Goal: Task Accomplishment & Management: Manage account settings

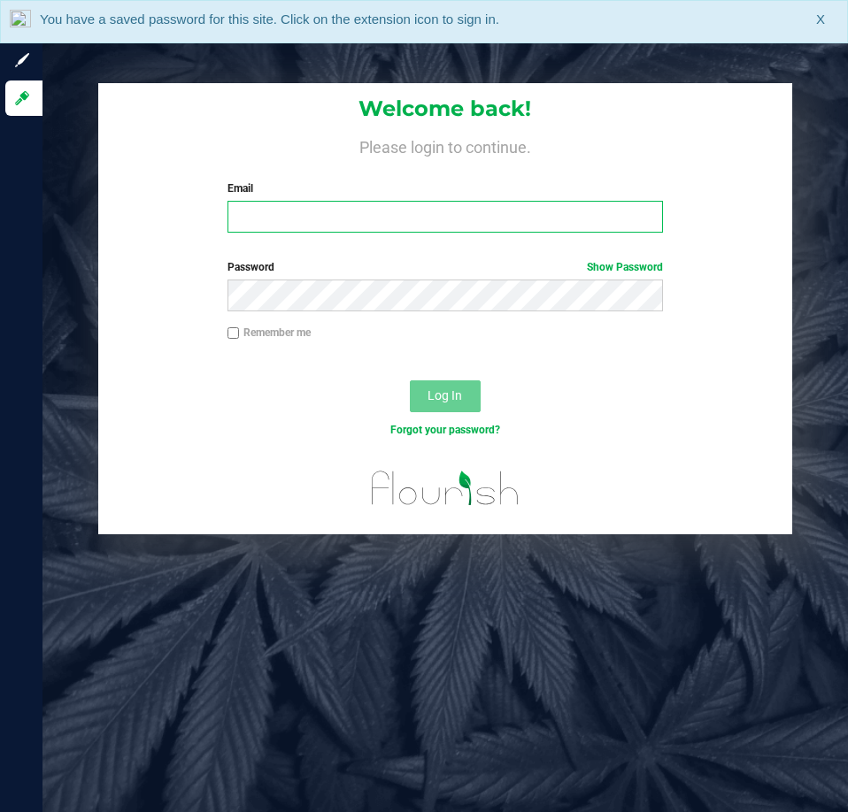
click at [511, 226] on input "Email" at bounding box center [444, 217] width 435 height 32
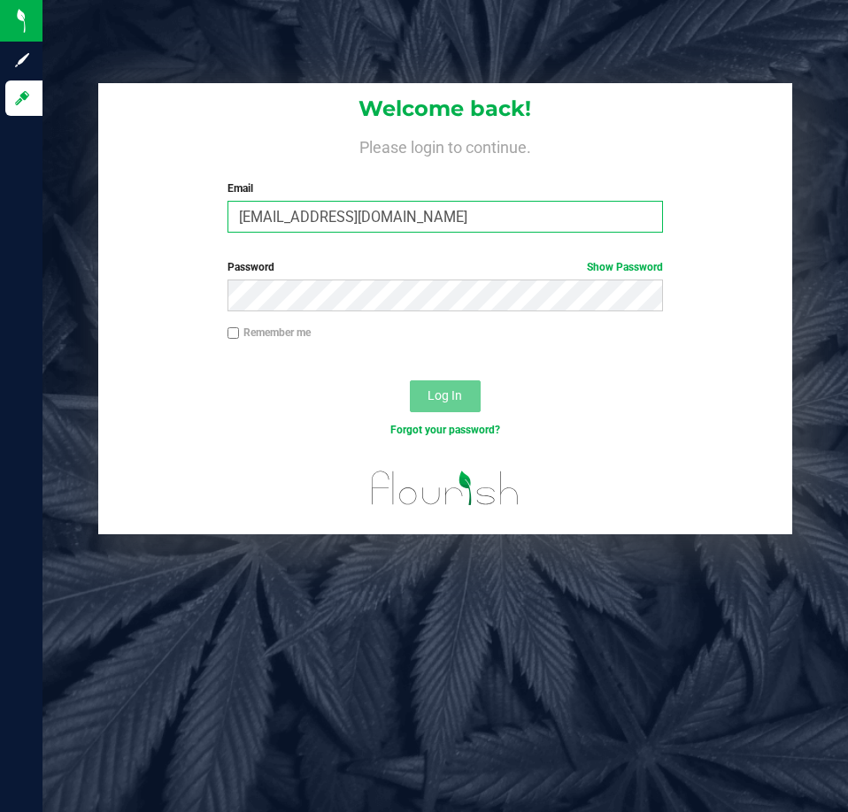
type input "[EMAIL_ADDRESS][DOMAIN_NAME]"
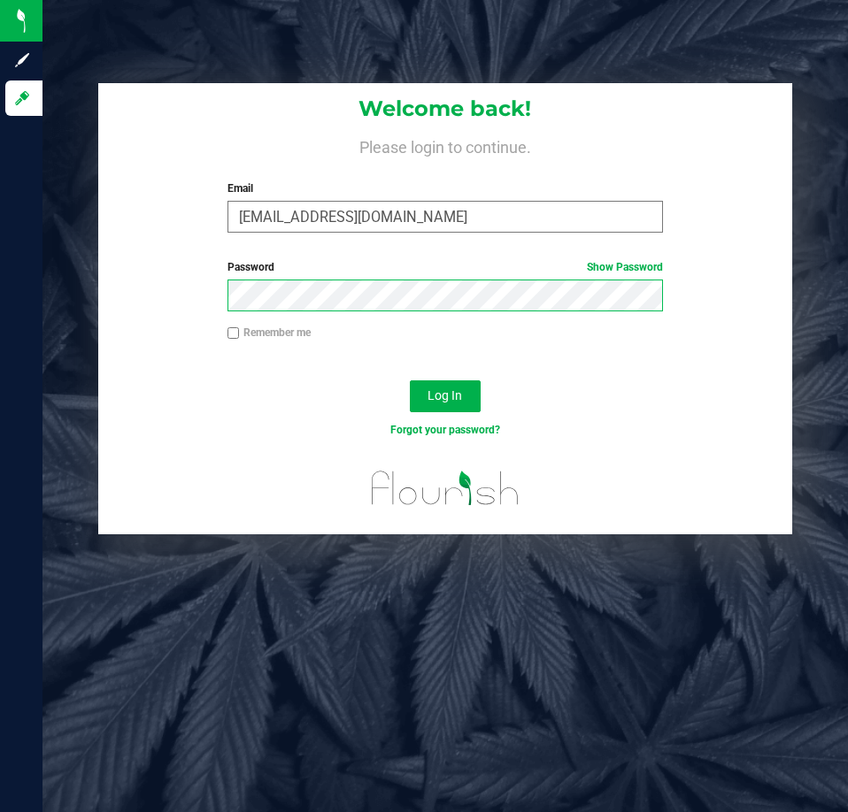
click at [410, 381] on button "Log In" at bounding box center [445, 397] width 71 height 32
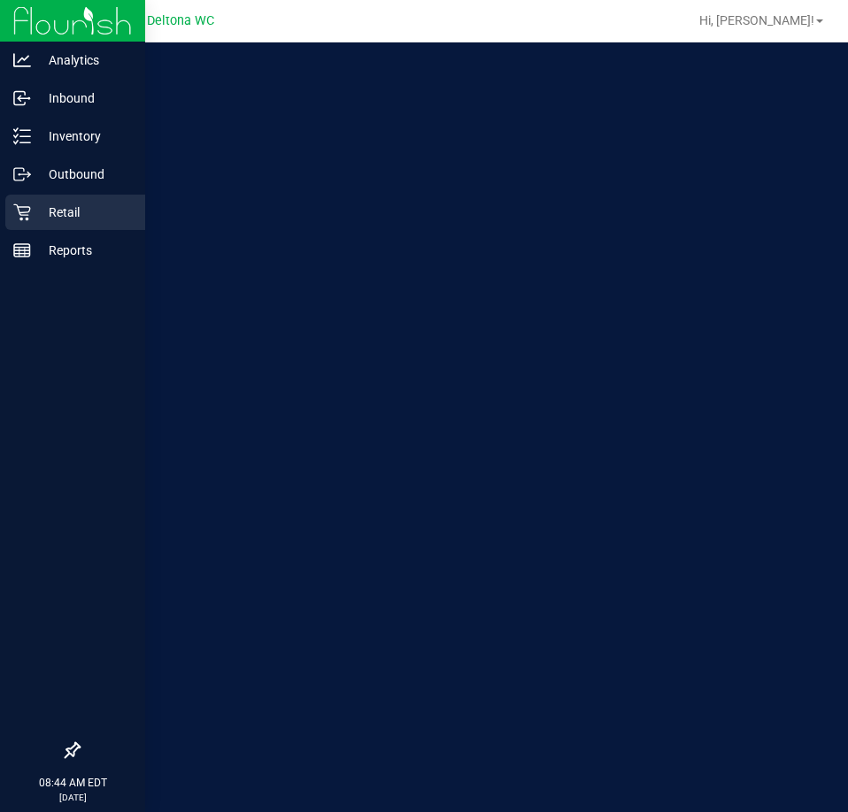
click at [46, 207] on p "Retail" at bounding box center [84, 212] width 106 height 21
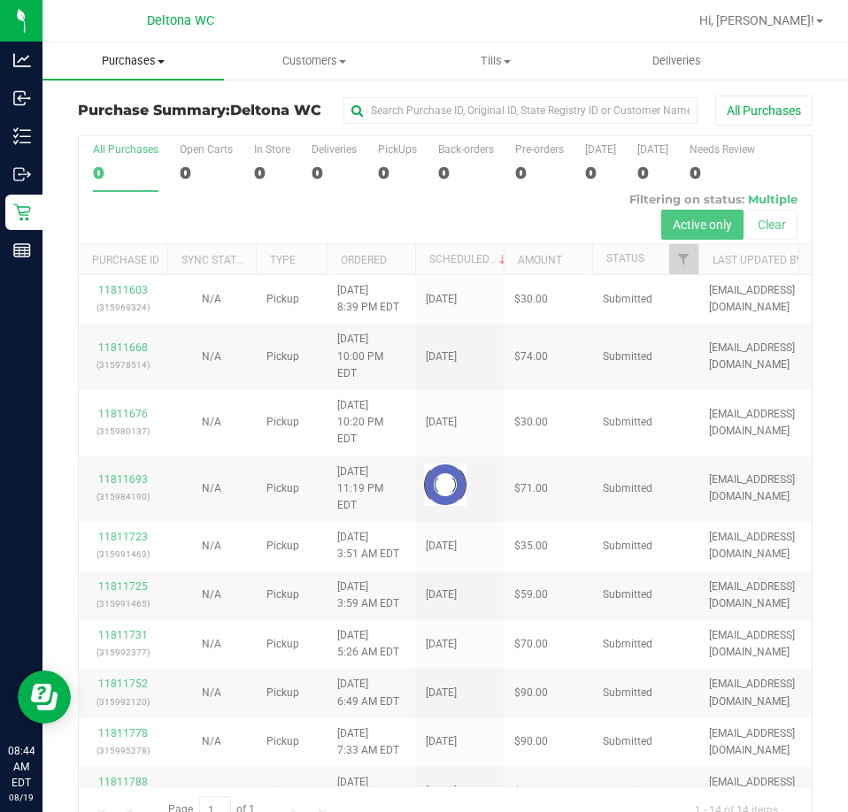
click at [147, 66] on span "Purchases" at bounding box center [132, 61] width 181 height 16
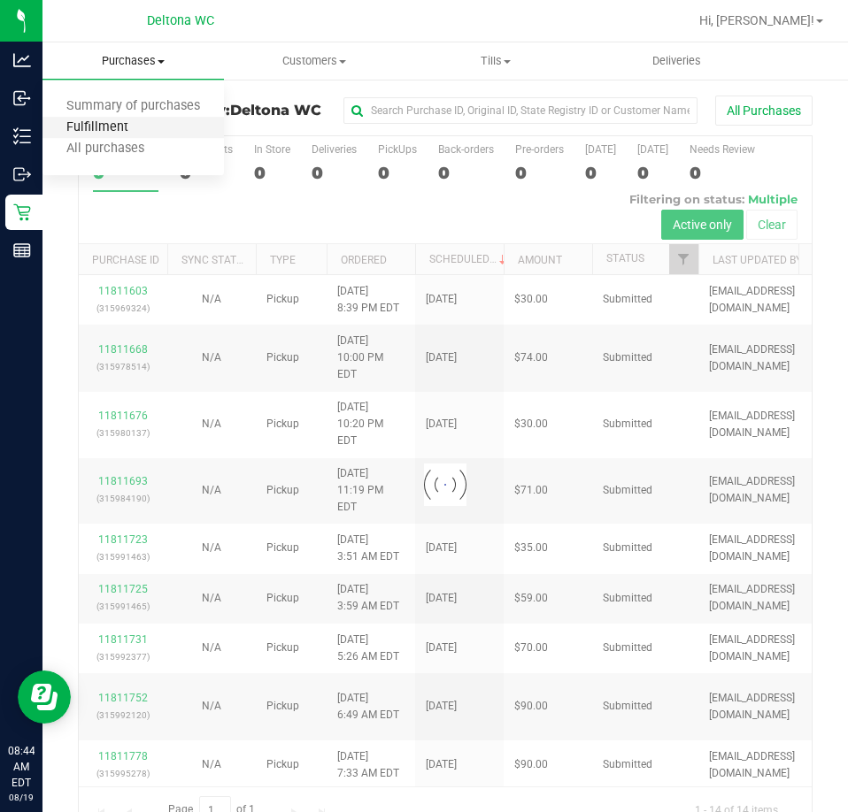
click at [123, 123] on span "Fulfillment" at bounding box center [97, 127] width 110 height 15
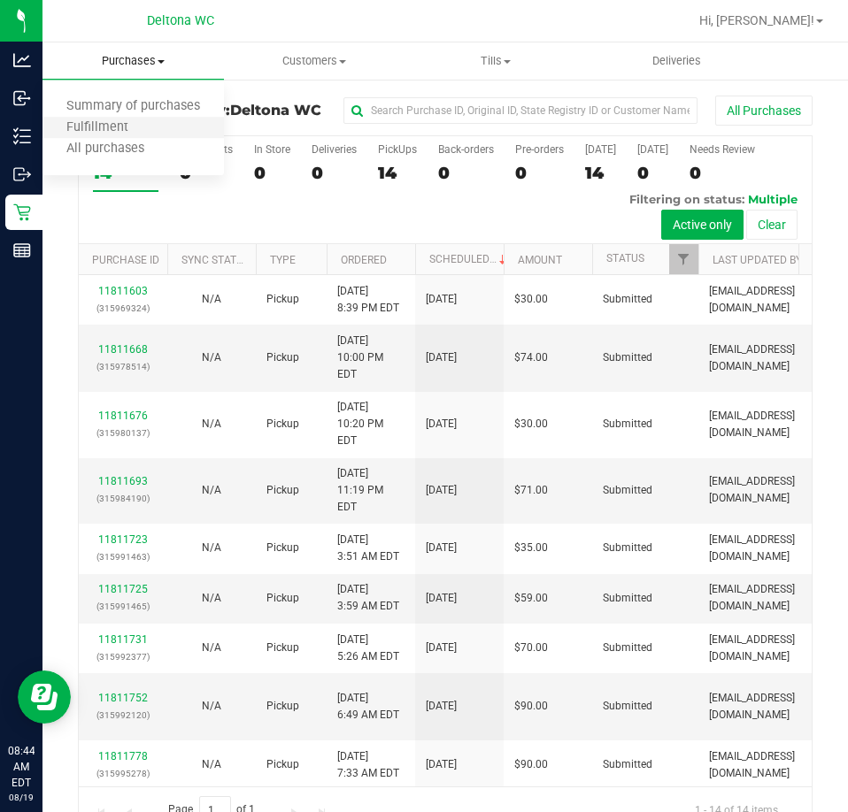
click at [170, 128] on li "Fulfillment" at bounding box center [132, 128] width 181 height 21
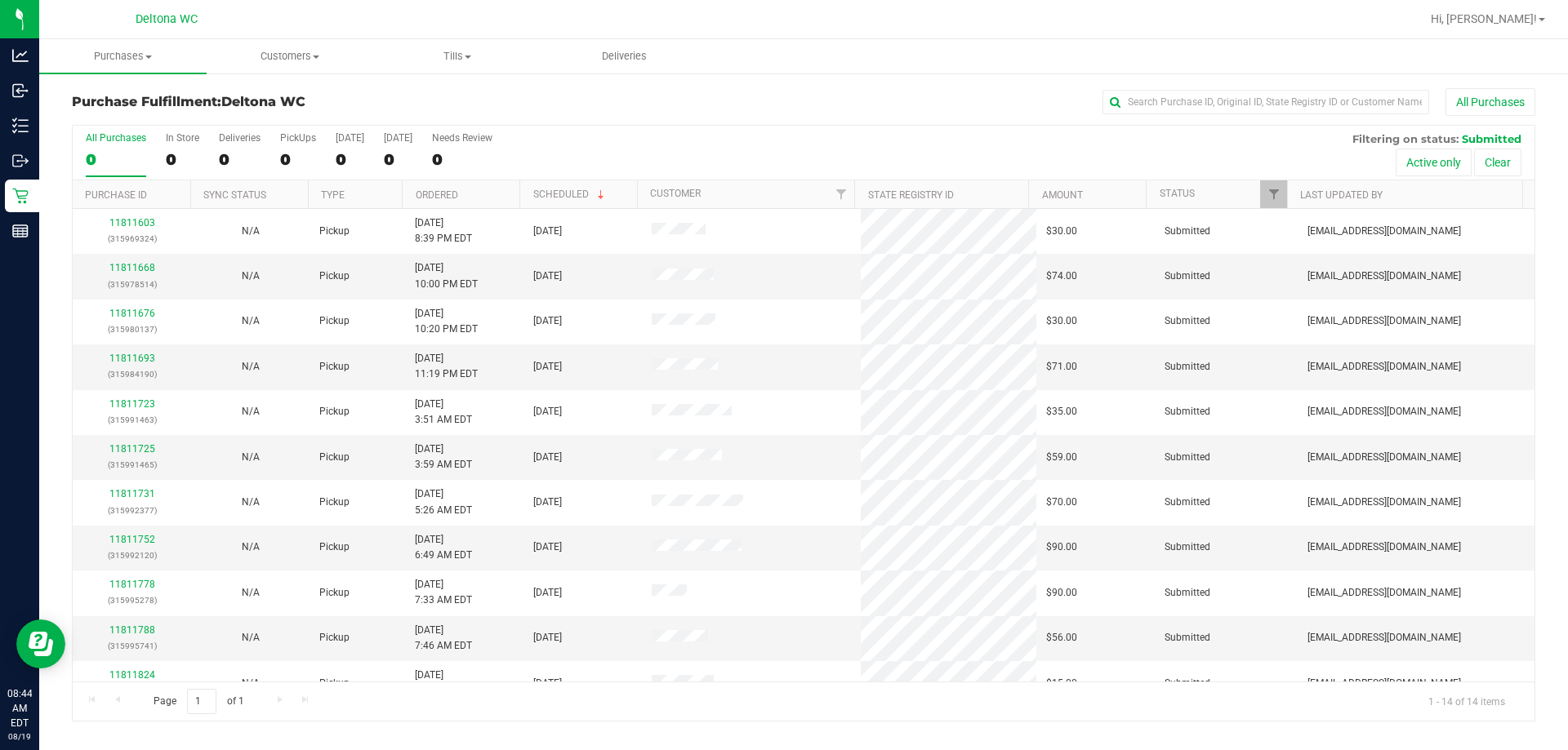
click at [486, 196] on th "Ordered" at bounding box center [460, 195] width 117 height 29
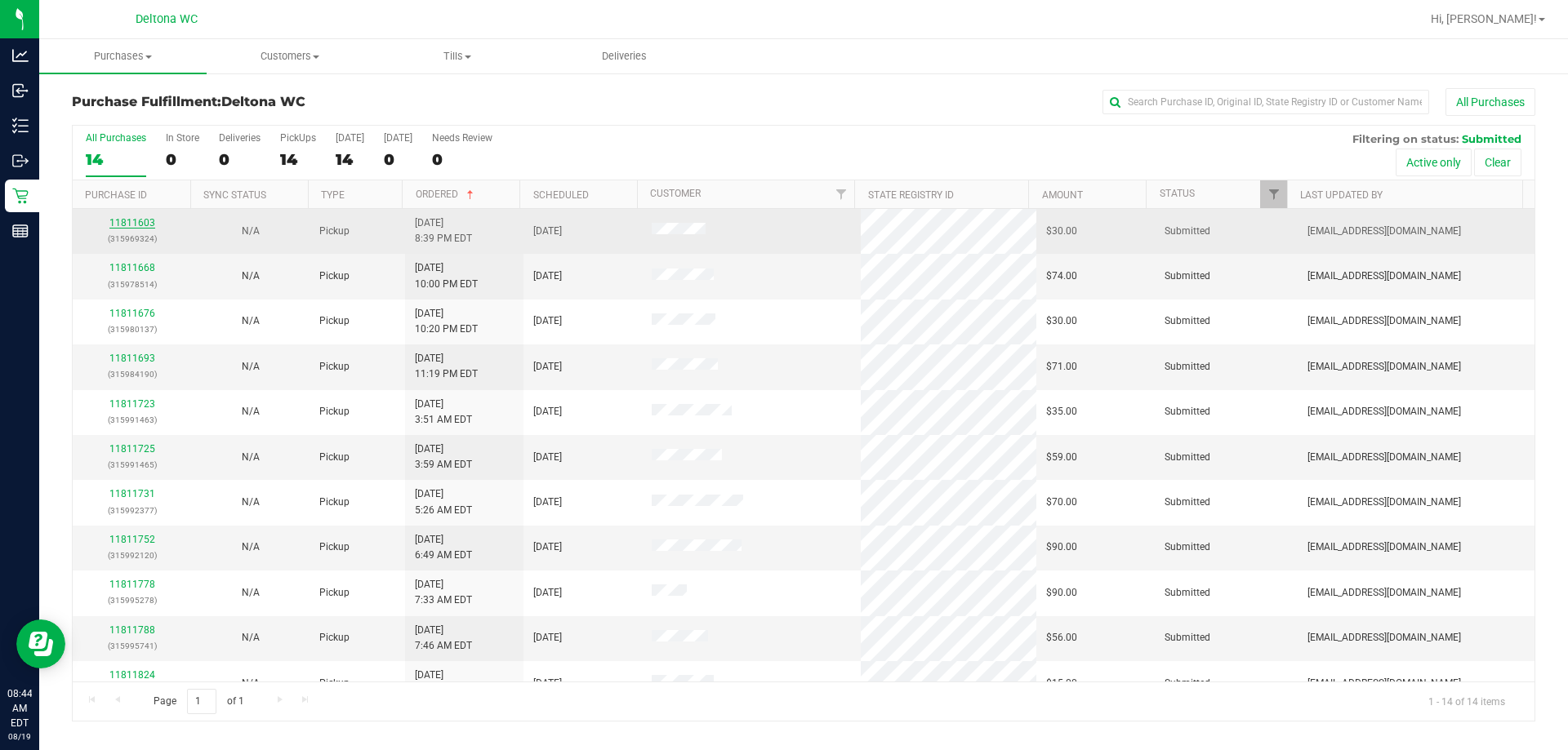
click at [142, 225] on link "11811603" at bounding box center [133, 222] width 46 height 11
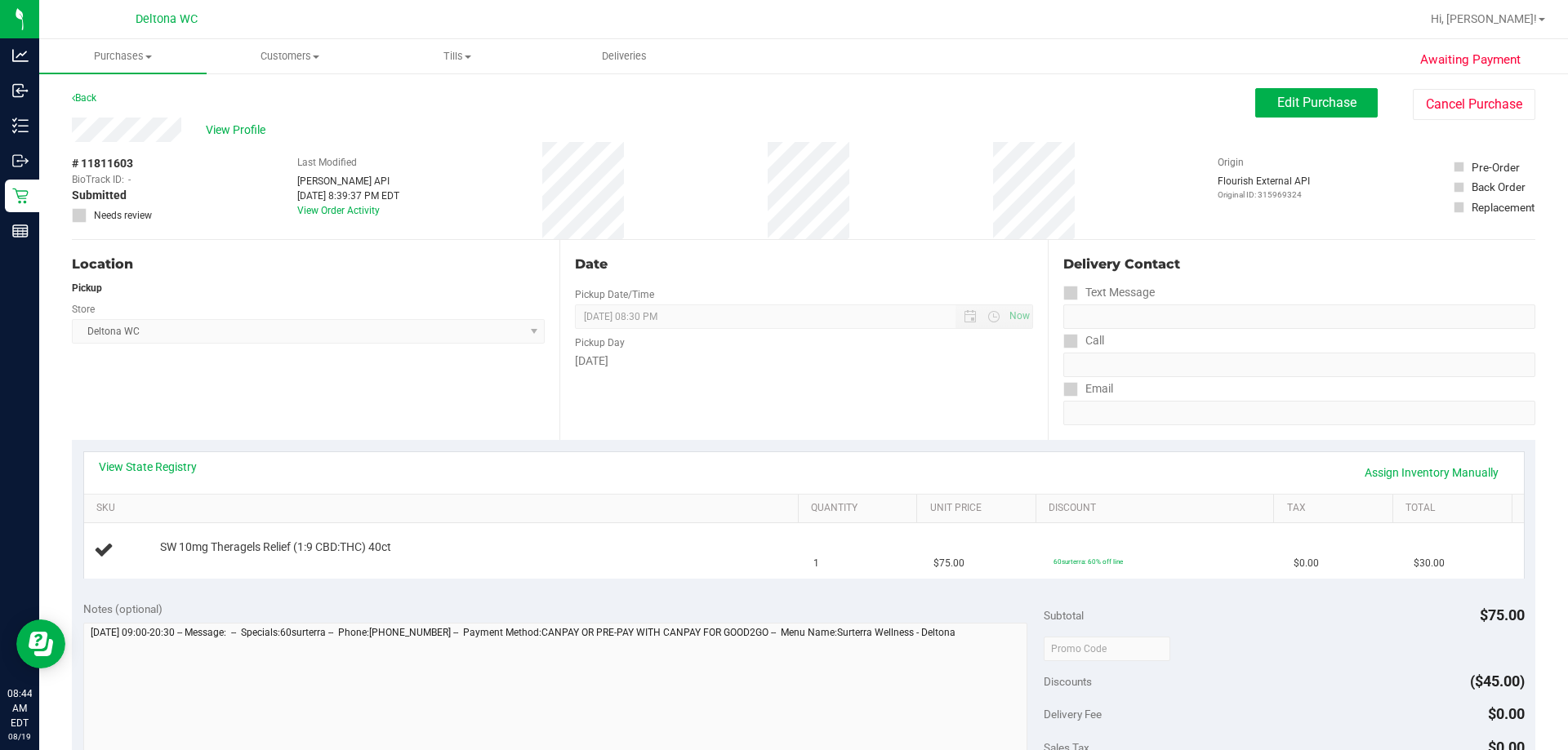
click at [498, 594] on div "Notes (optional) Subtotal $75.00 Discounts ($45.00) Delivery Fee $0.00 Sales Ta…" at bounding box center [804, 736] width 1464 height 294
click at [545, 503] on link "SKU" at bounding box center [443, 508] width 695 height 13
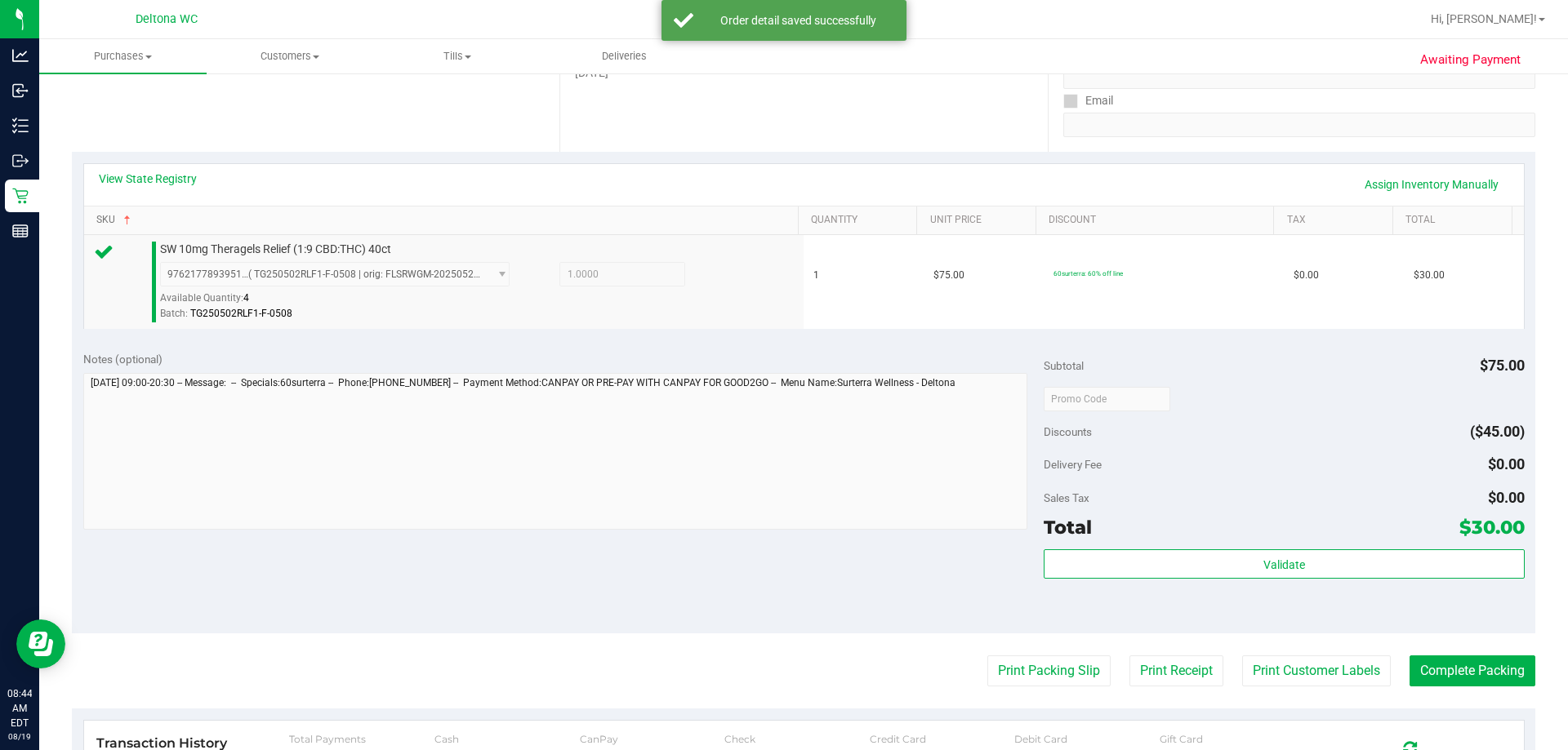
scroll to position [409, 0]
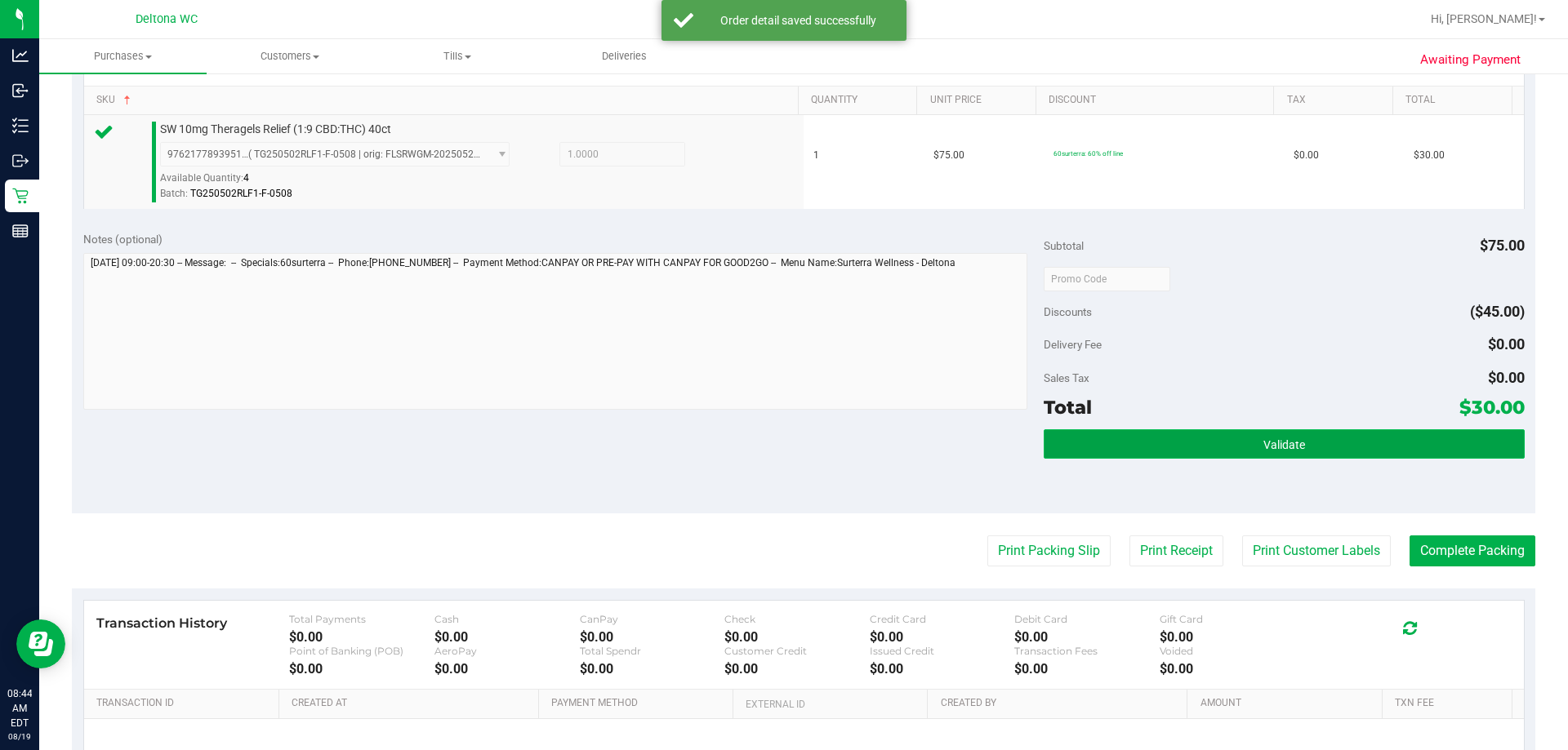
click at [782, 447] on button "Validate" at bounding box center [1284, 445] width 480 height 30
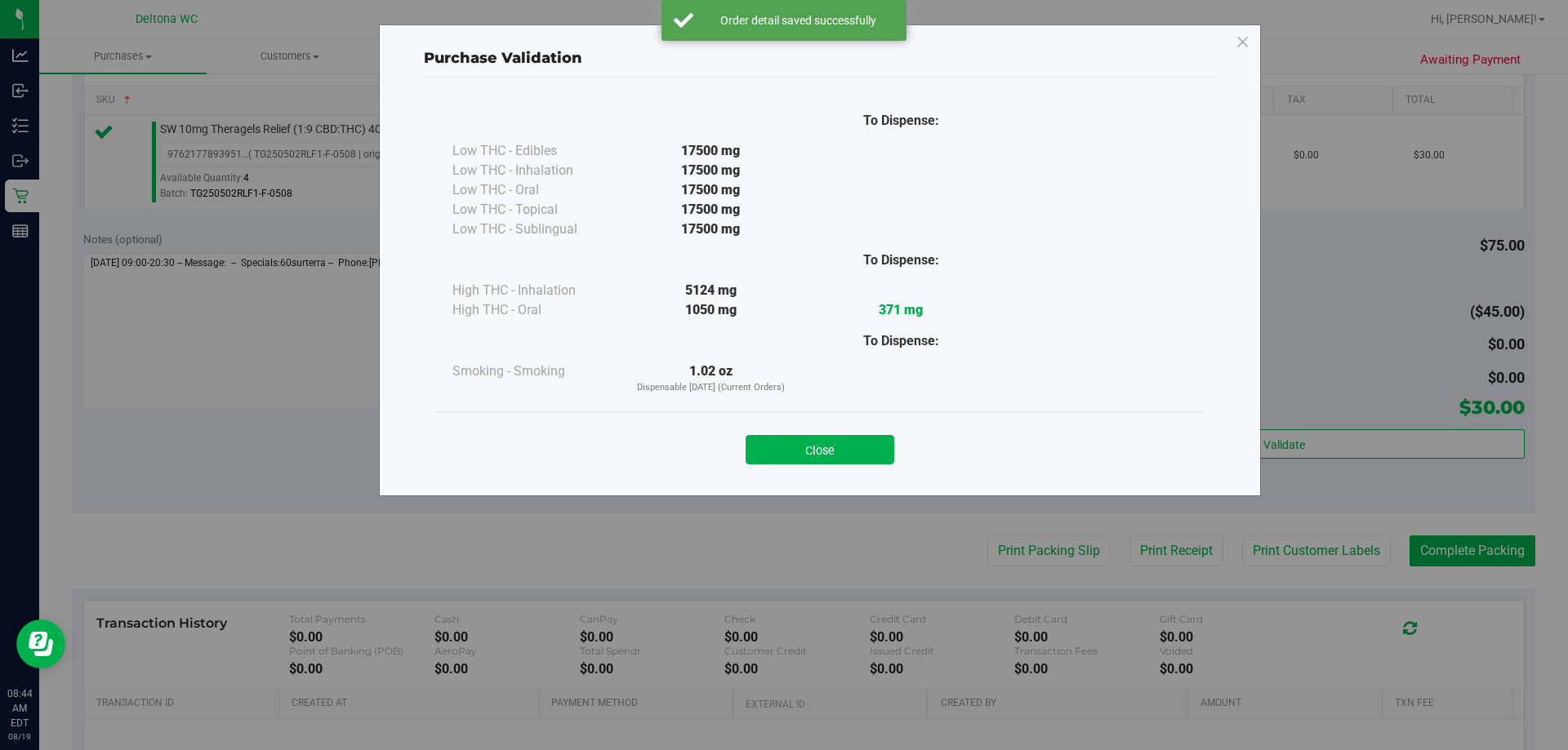
click at [782, 451] on button "Close" at bounding box center [820, 450] width 149 height 30
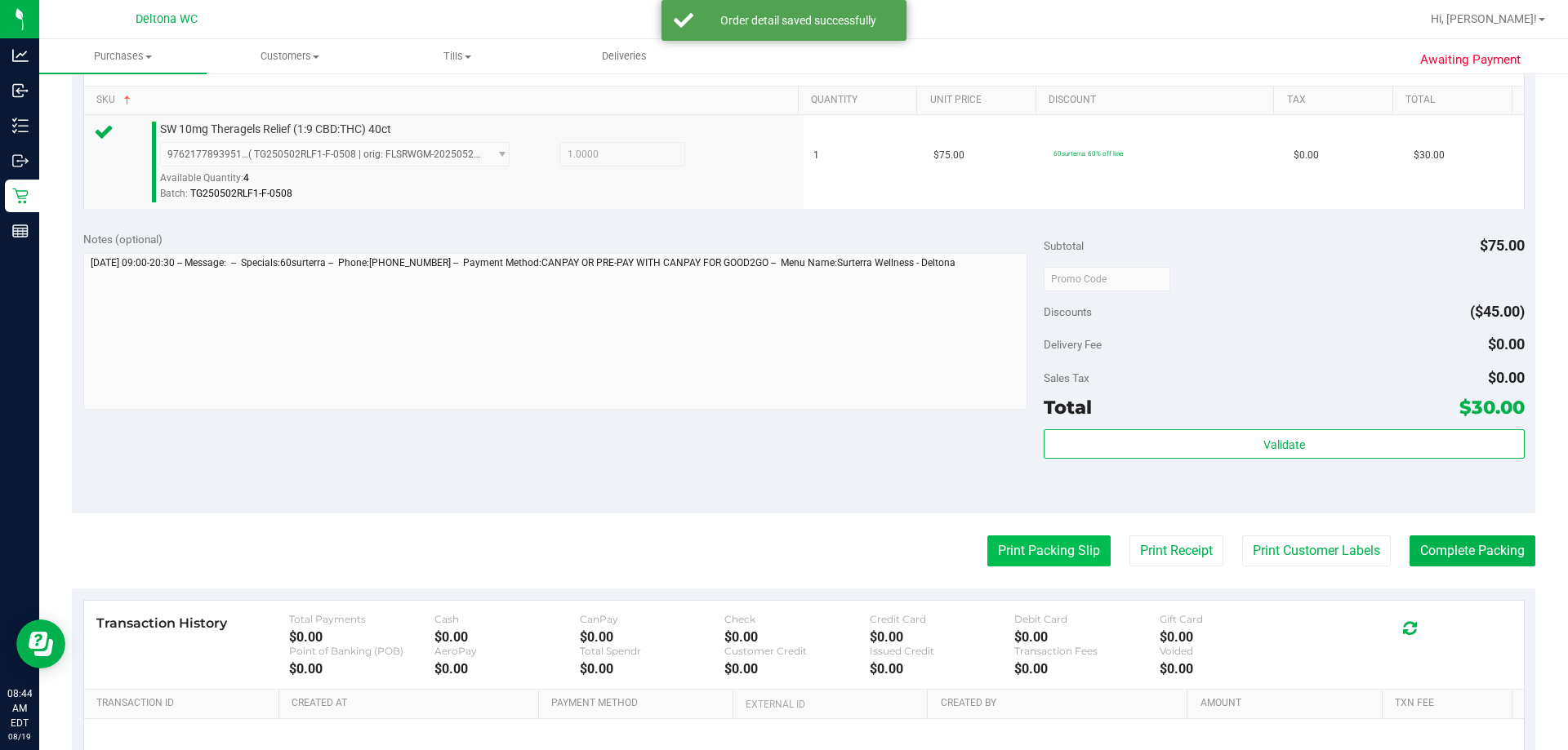
click at [782, 539] on button "Print Packing Slip" at bounding box center [1049, 552] width 124 height 31
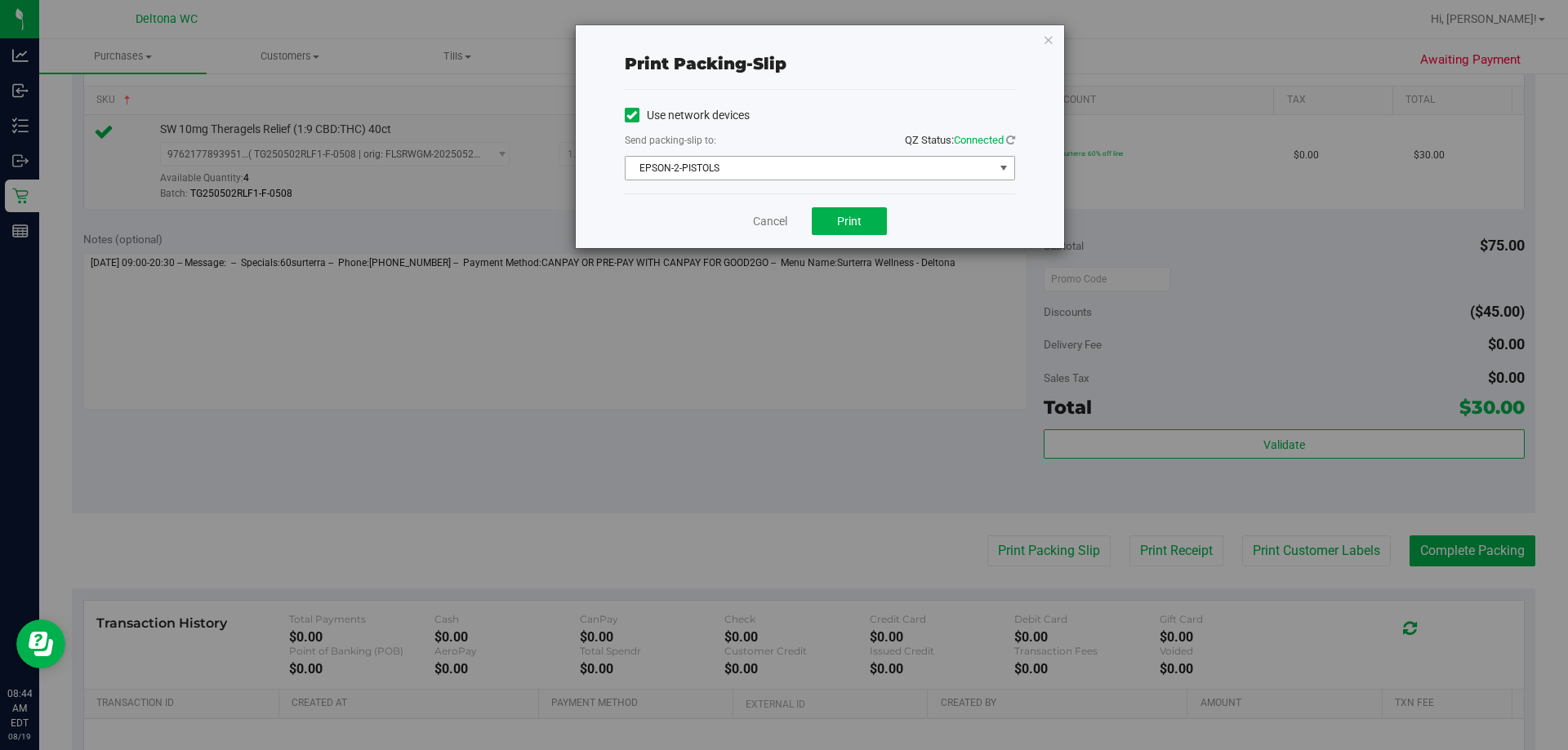
click at [782, 178] on span "EPSON-2-PISTOLS" at bounding box center [809, 168] width 368 height 23
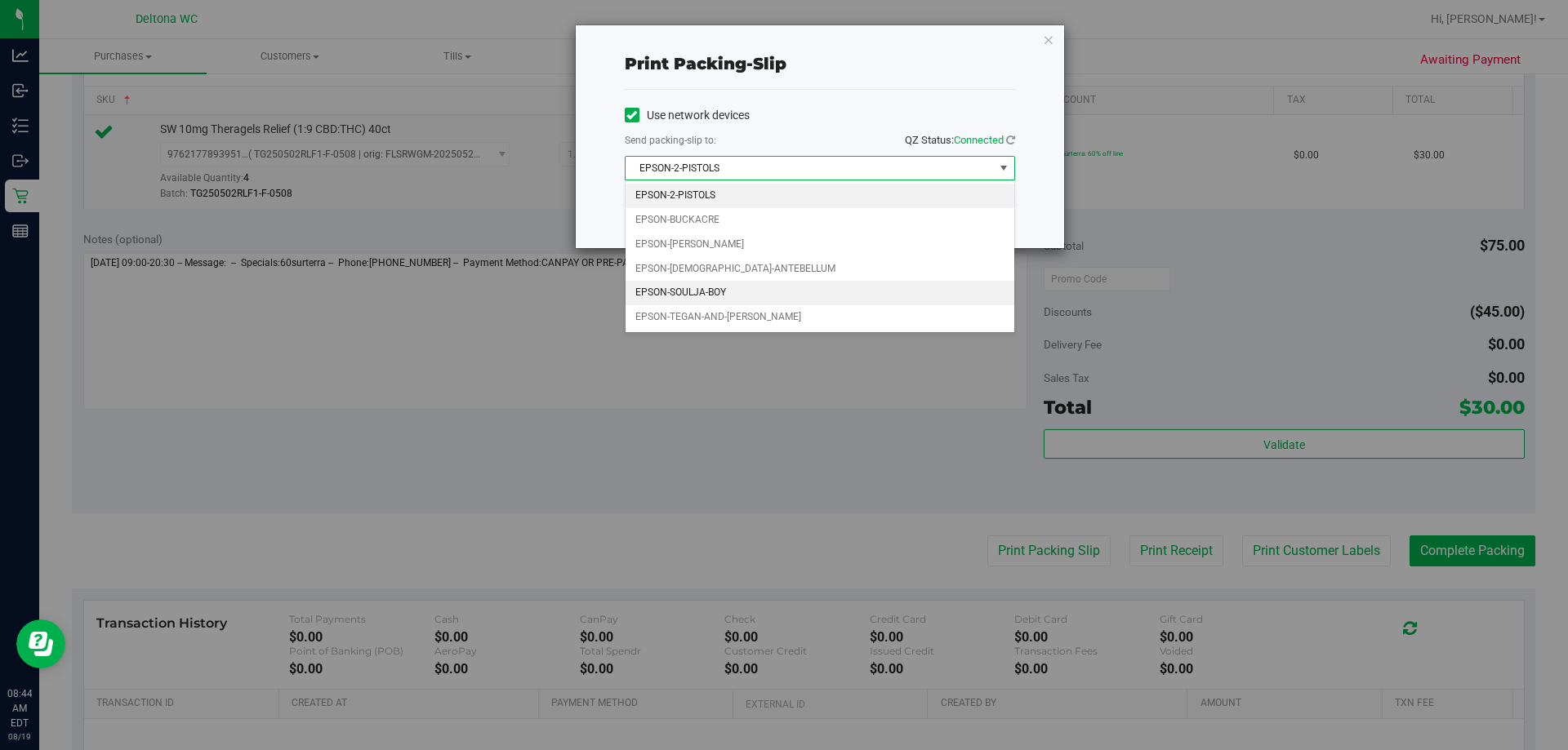
click at [749, 295] on li "EPSON-SOULJA-BOY" at bounding box center [820, 292] width 389 height 25
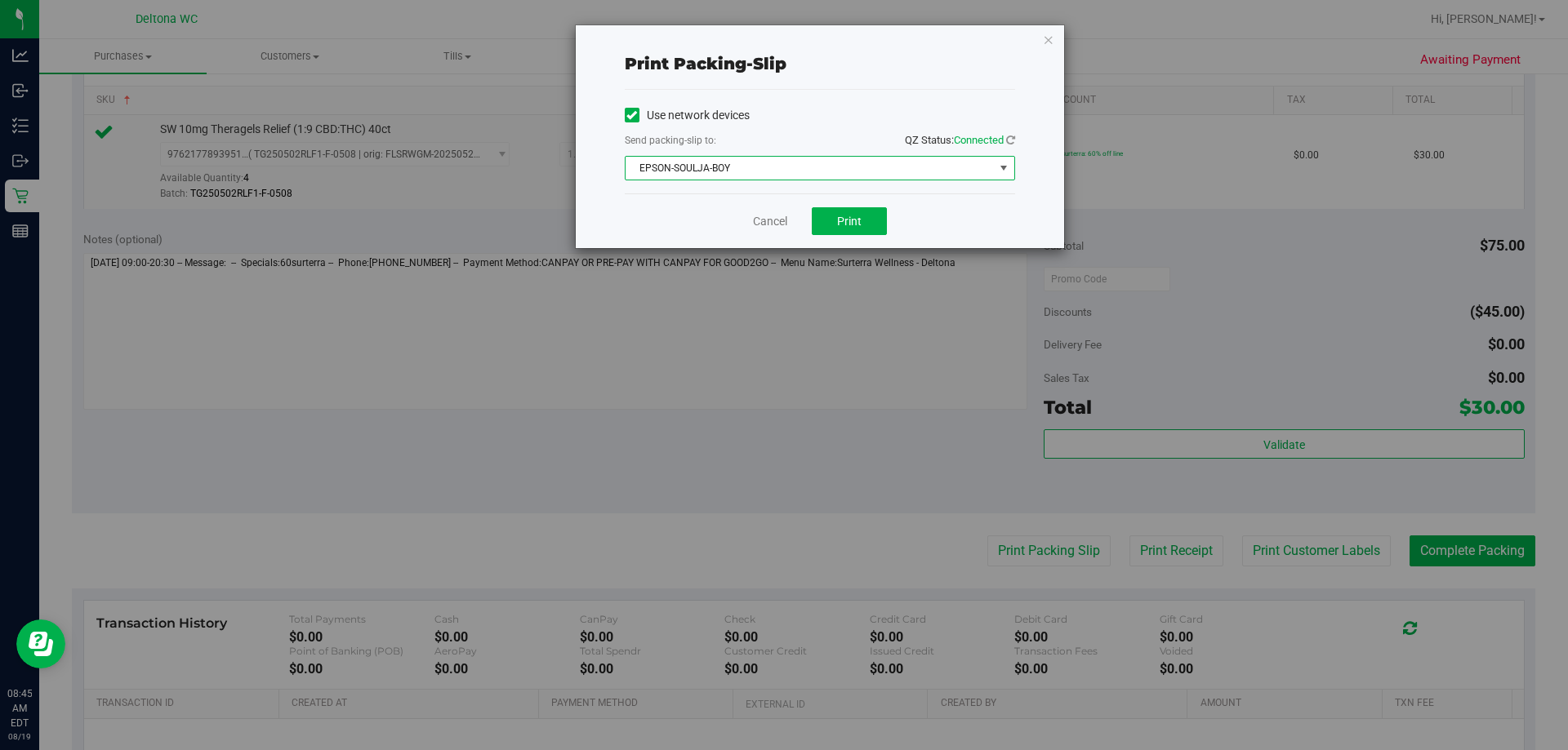
click at [782, 169] on span "EPSON-SOULJA-BOY" at bounding box center [809, 168] width 368 height 23
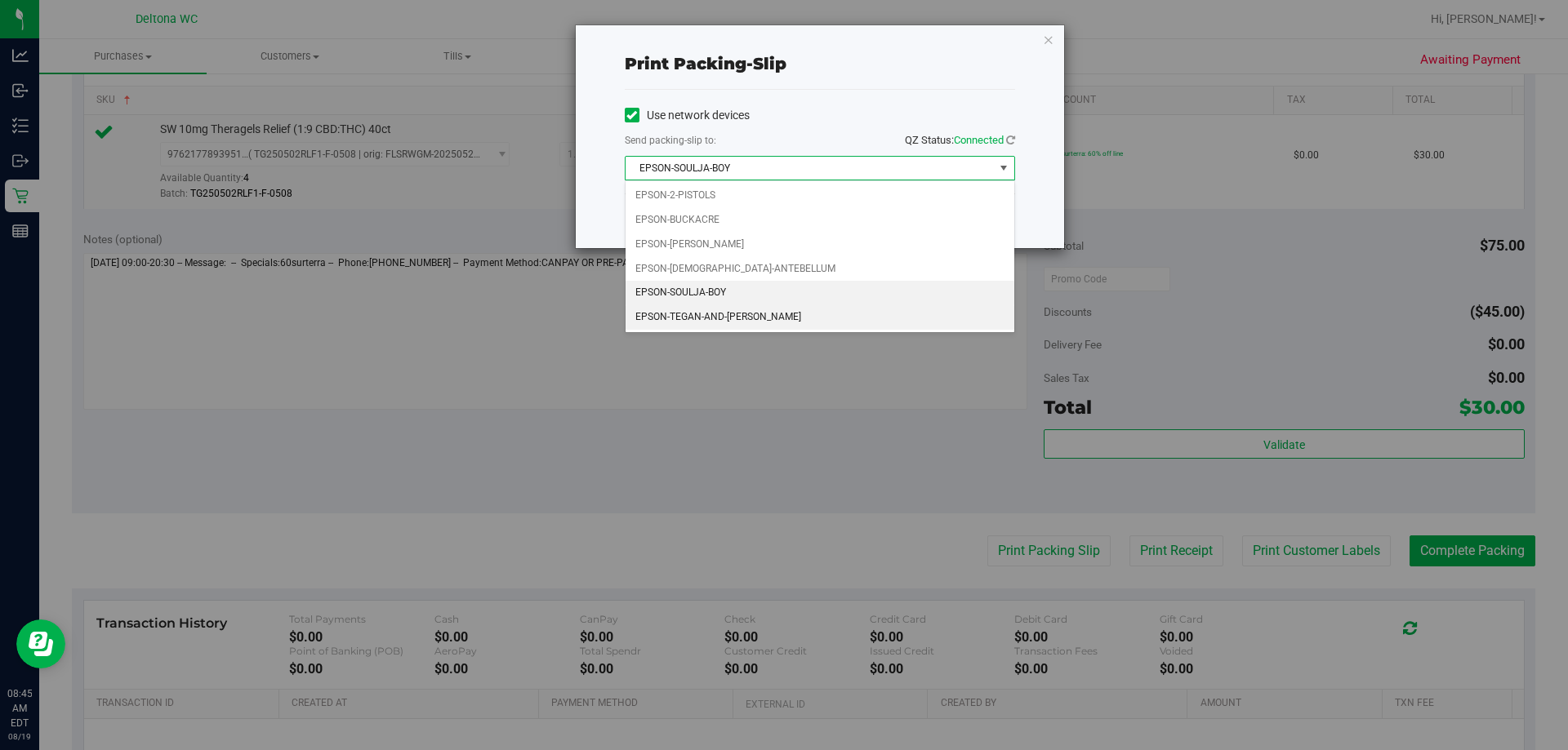
click at [782, 312] on li "EPSON-TEGAN-AND-[PERSON_NAME]" at bounding box center [820, 317] width 389 height 25
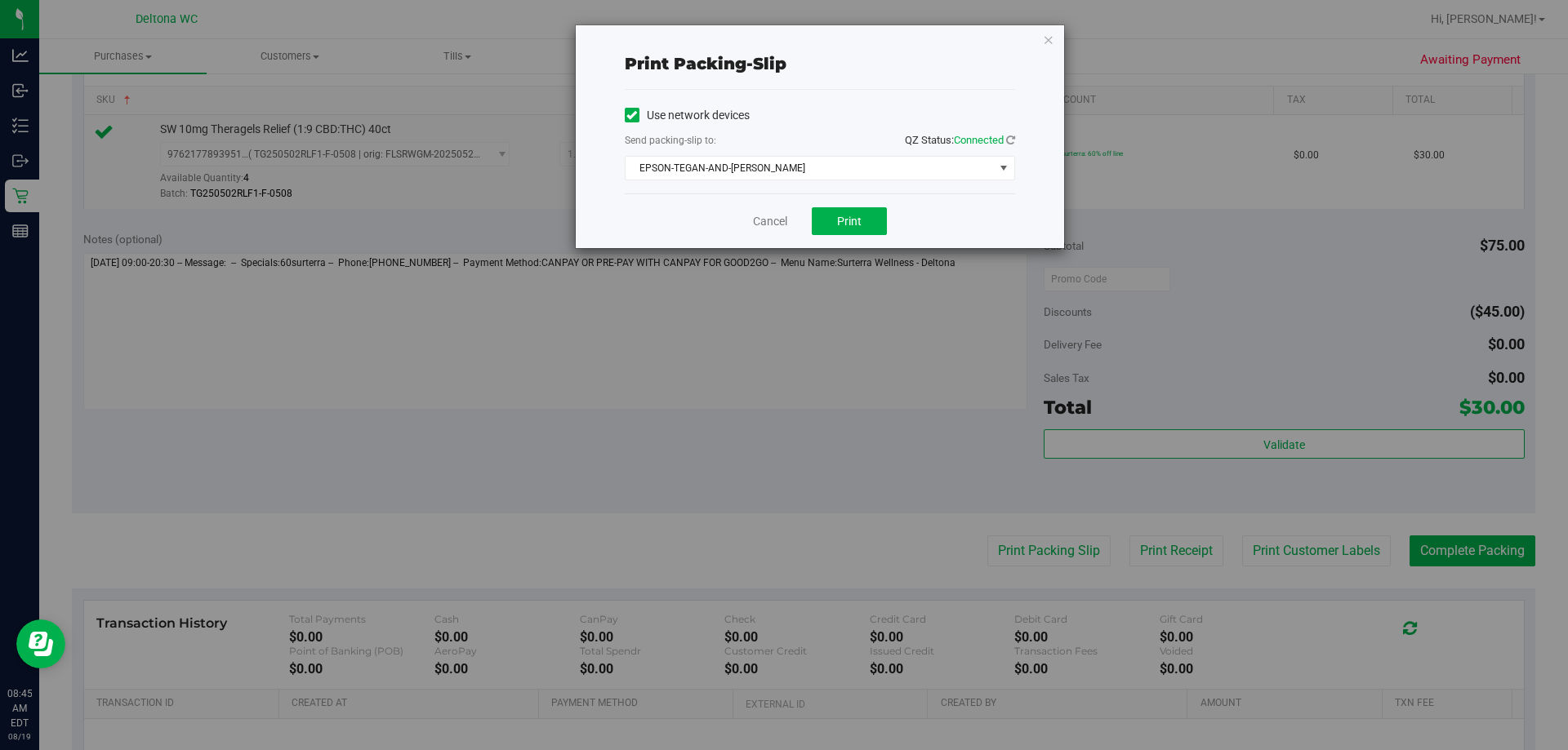
click at [782, 204] on div "Cancel Print" at bounding box center [820, 220] width 390 height 54
click at [782, 215] on span "Print" at bounding box center [849, 221] width 25 height 13
click at [768, 218] on link "Cancel" at bounding box center [770, 221] width 34 height 18
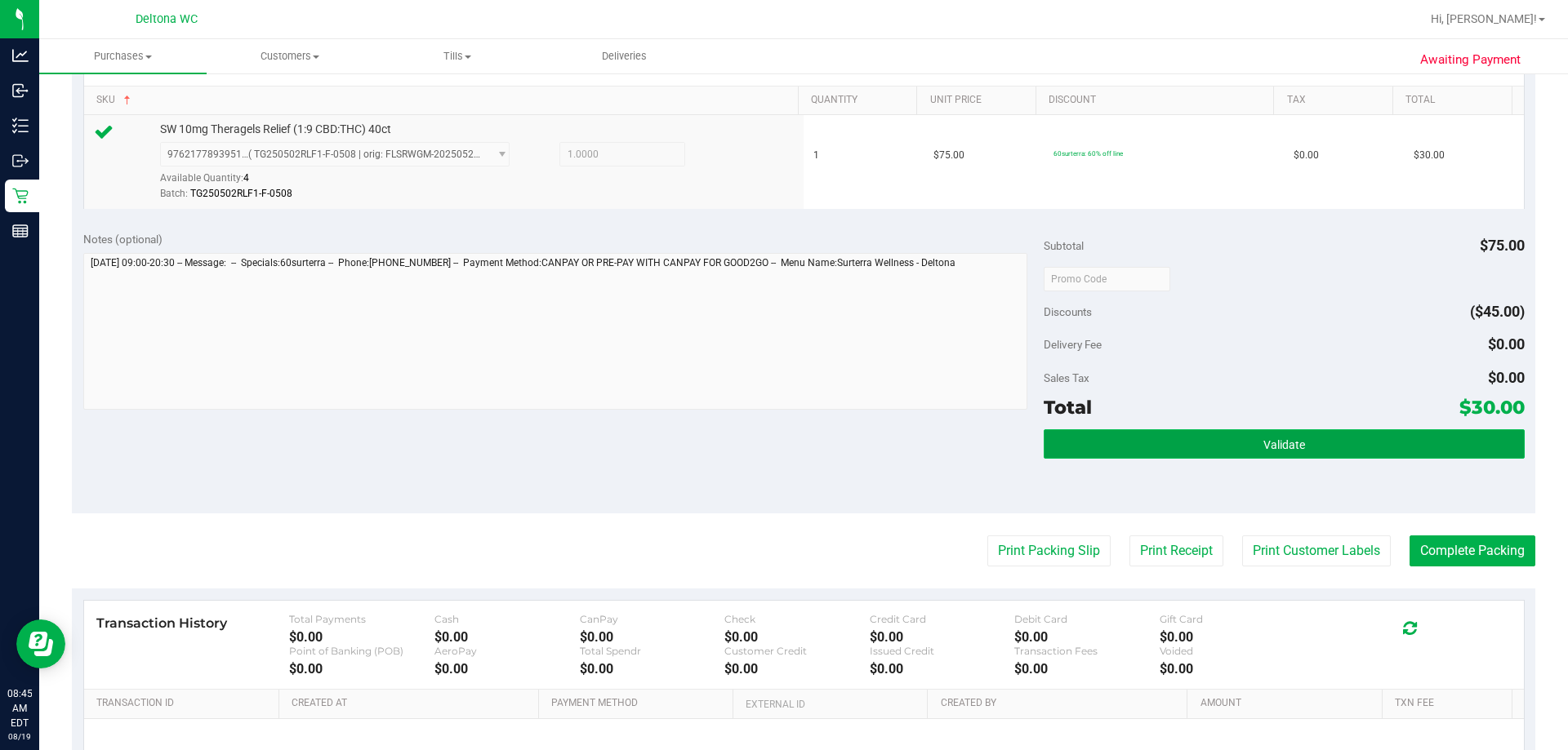
click at [782, 441] on button "Validate" at bounding box center [1284, 445] width 480 height 30
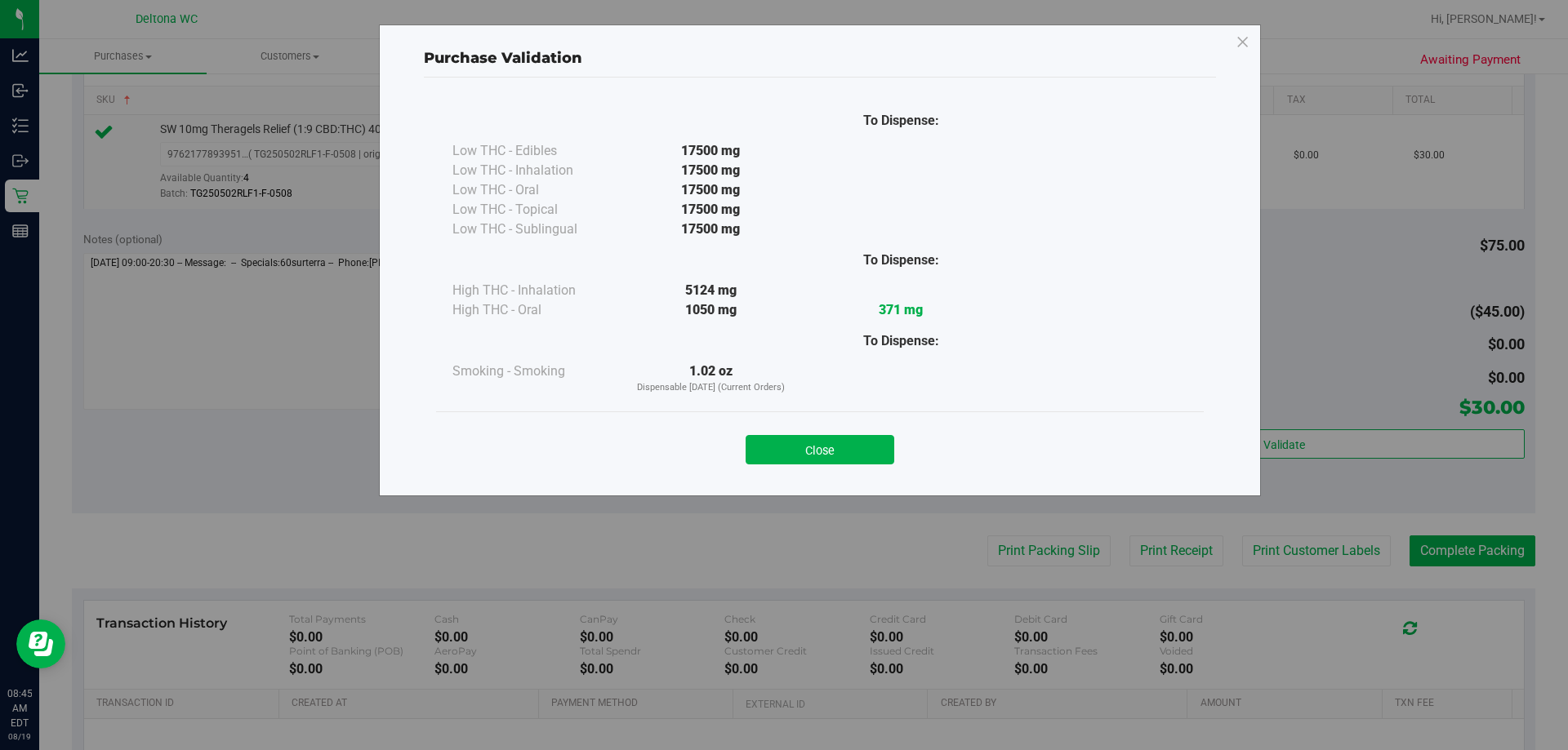
click at [782, 557] on div "Purchase Validation To Dispense: Low THC - Edibles 17500 mg" at bounding box center [790, 375] width 1580 height 750
click at [782, 454] on button "Close" at bounding box center [820, 450] width 149 height 30
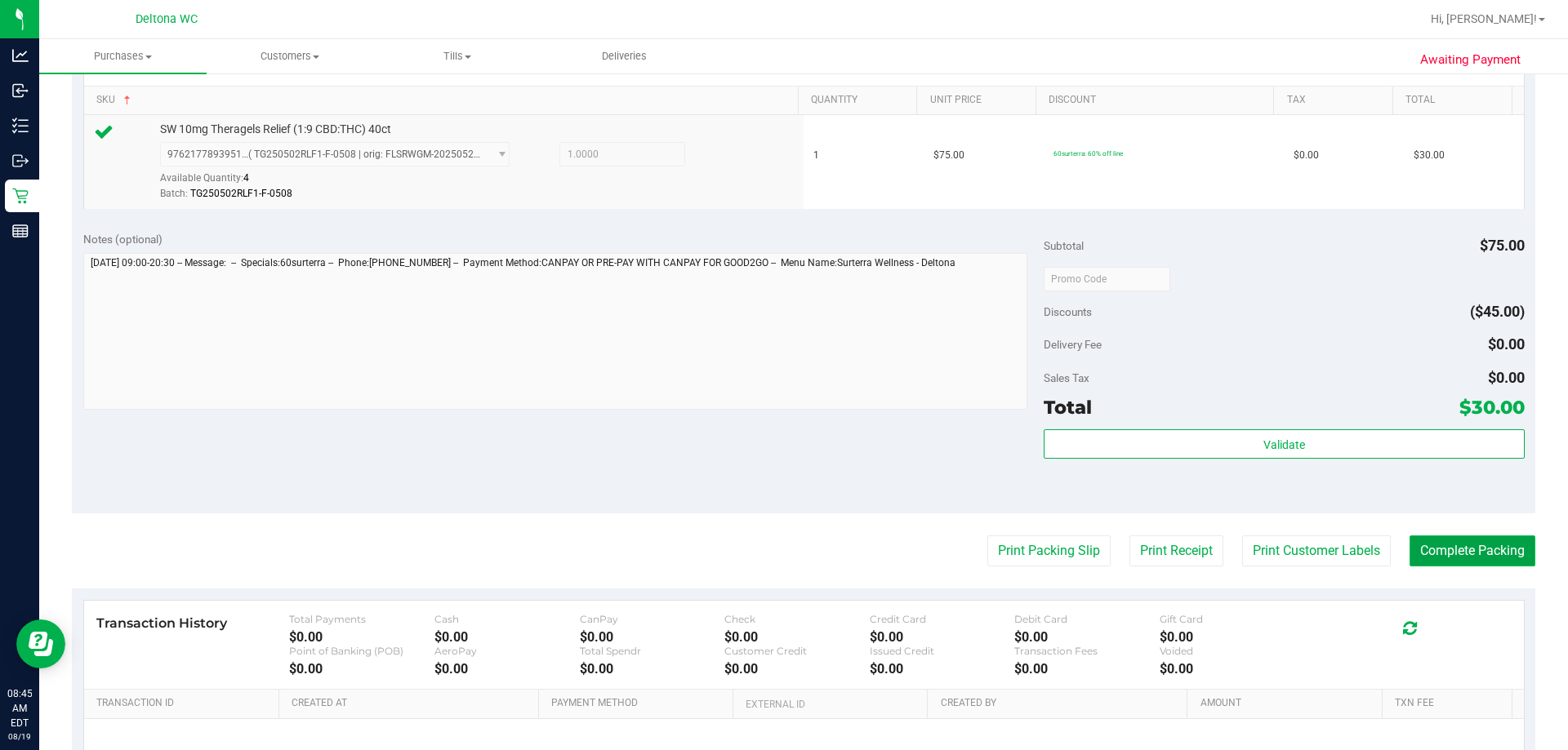
click at [782, 554] on button "Complete Packing" at bounding box center [1473, 552] width 126 height 31
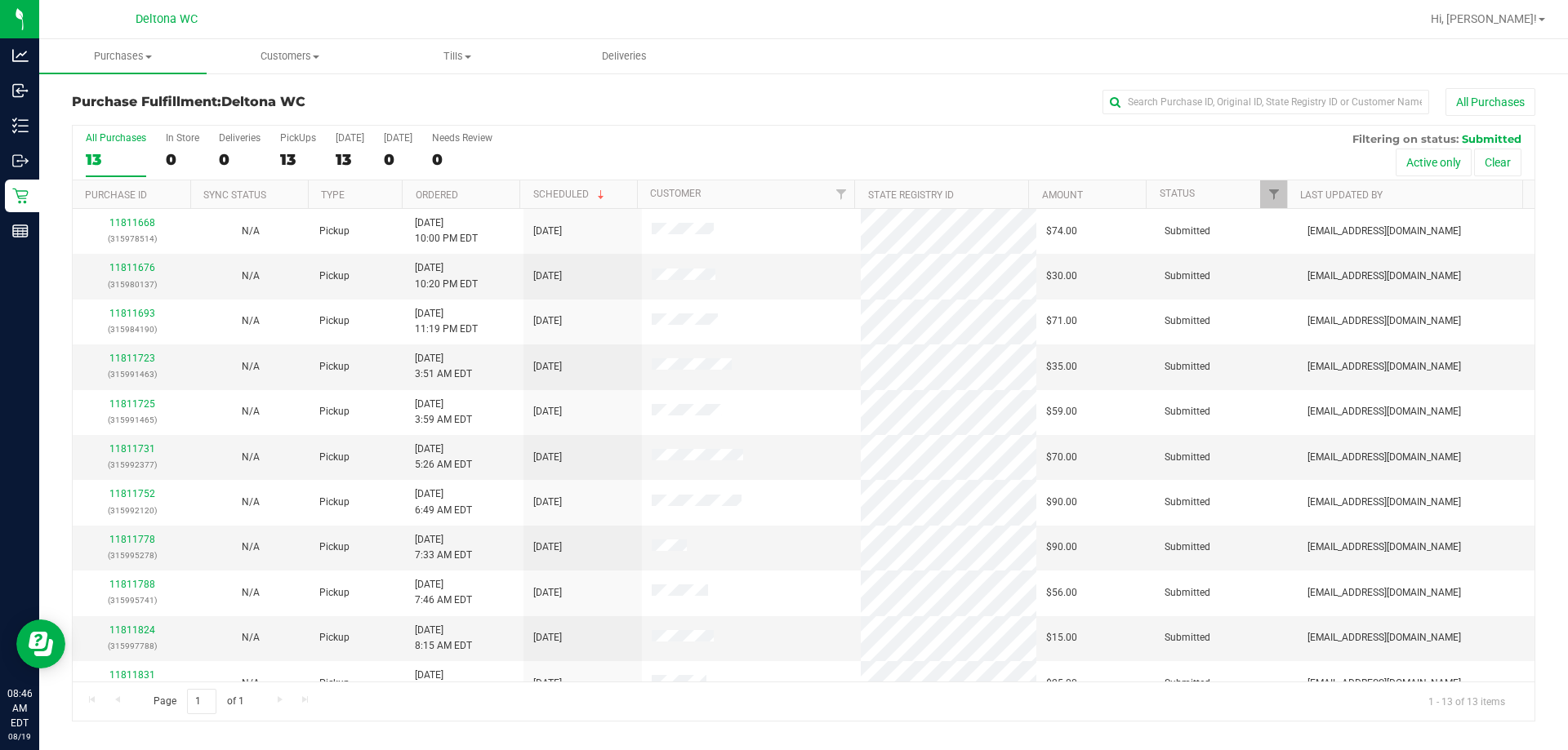
click at [480, 192] on th "Ordered" at bounding box center [460, 195] width 117 height 29
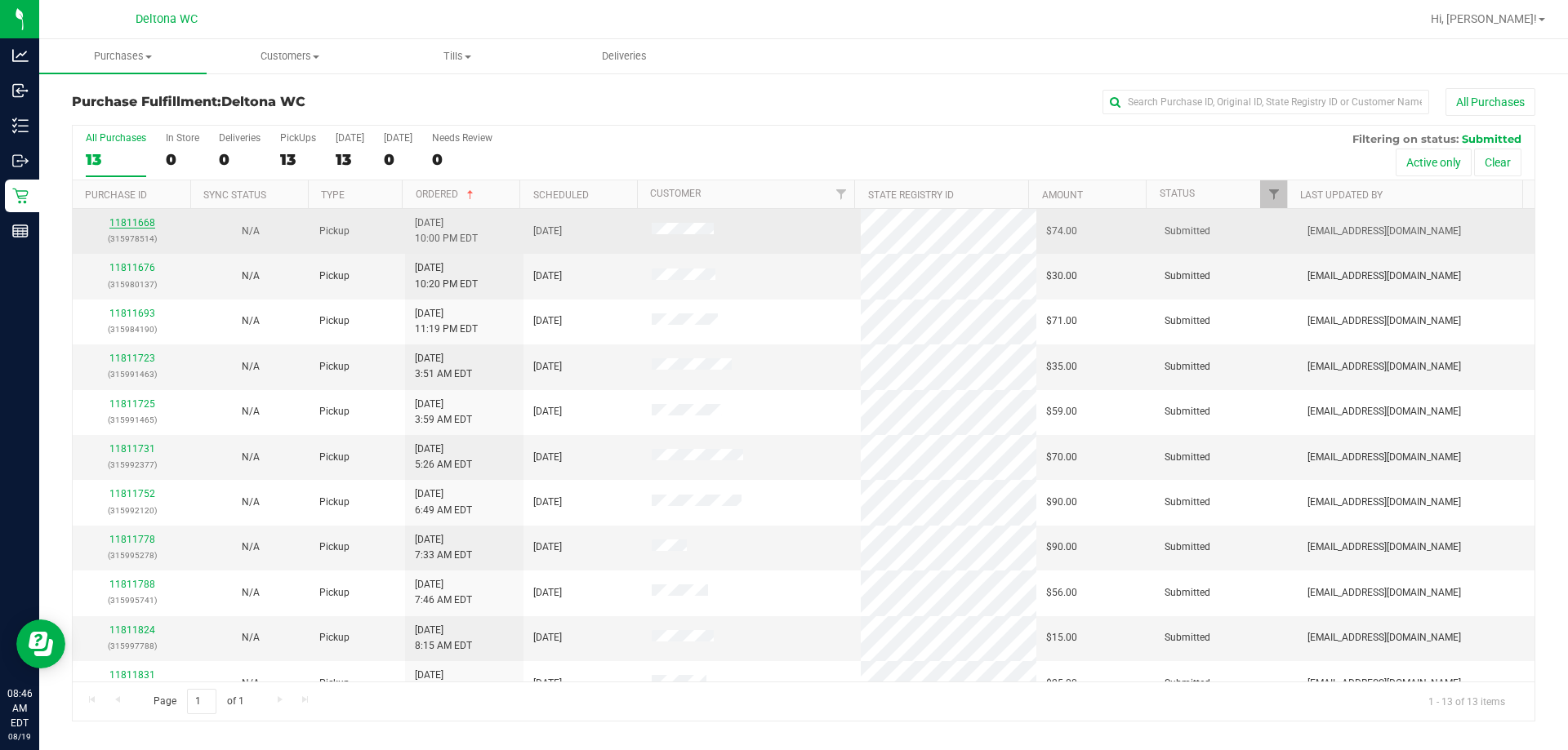
click at [131, 224] on link "11811668" at bounding box center [133, 222] width 46 height 11
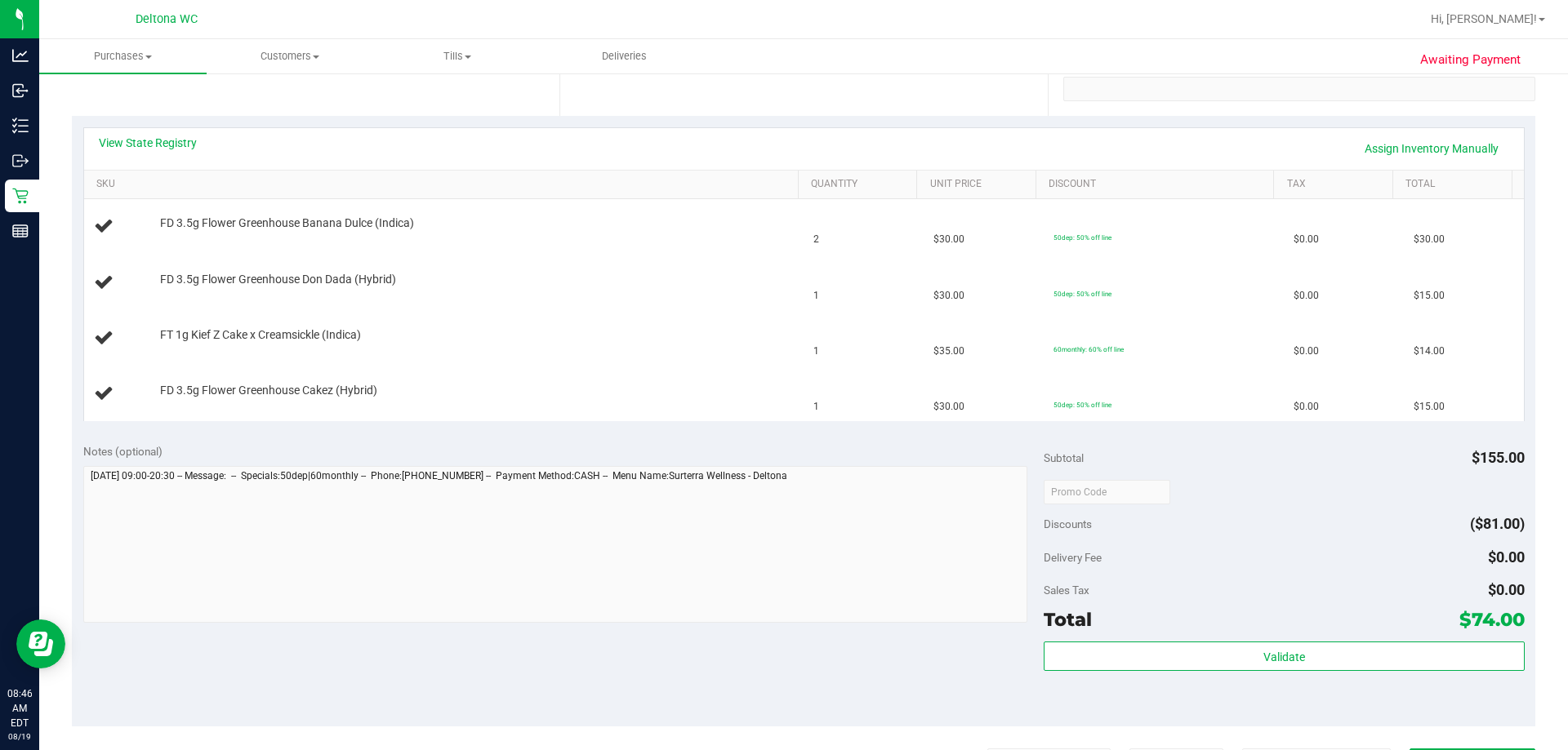
scroll to position [315, 0]
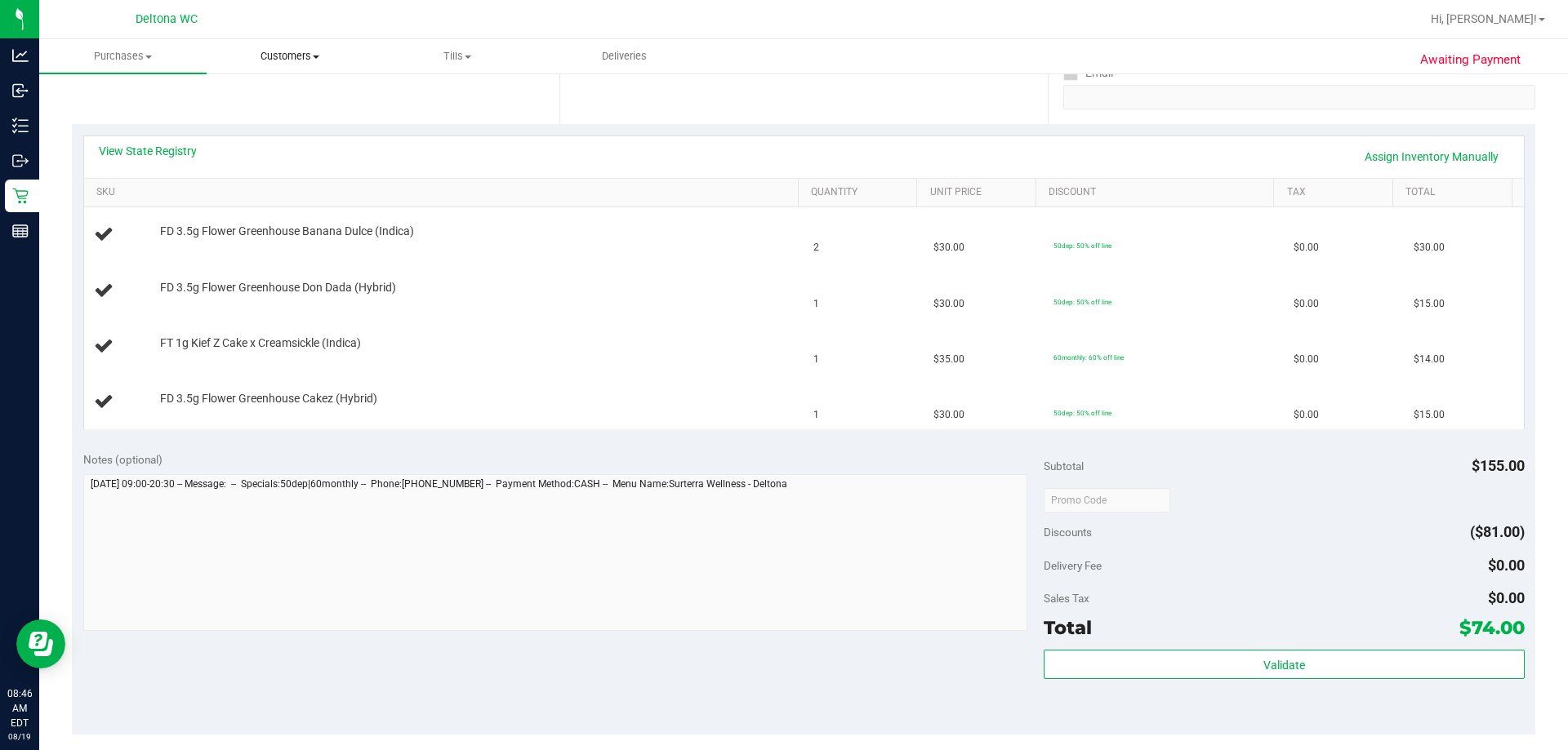
click at [331, 72] on uib-tab-heading "Customers All customers Add a new customer All physicians" at bounding box center [291, 55] width 166 height 32
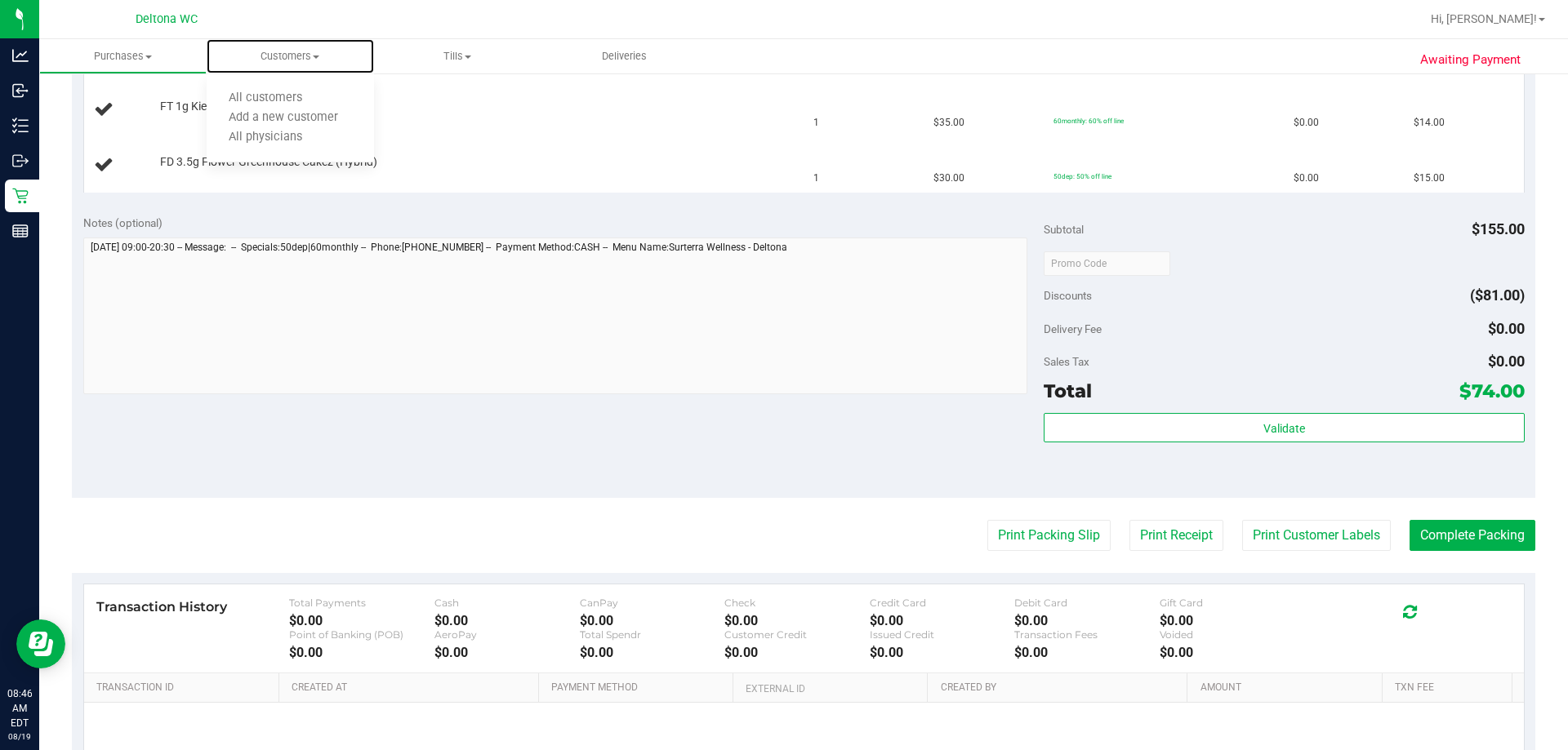
scroll to position [561, 0]
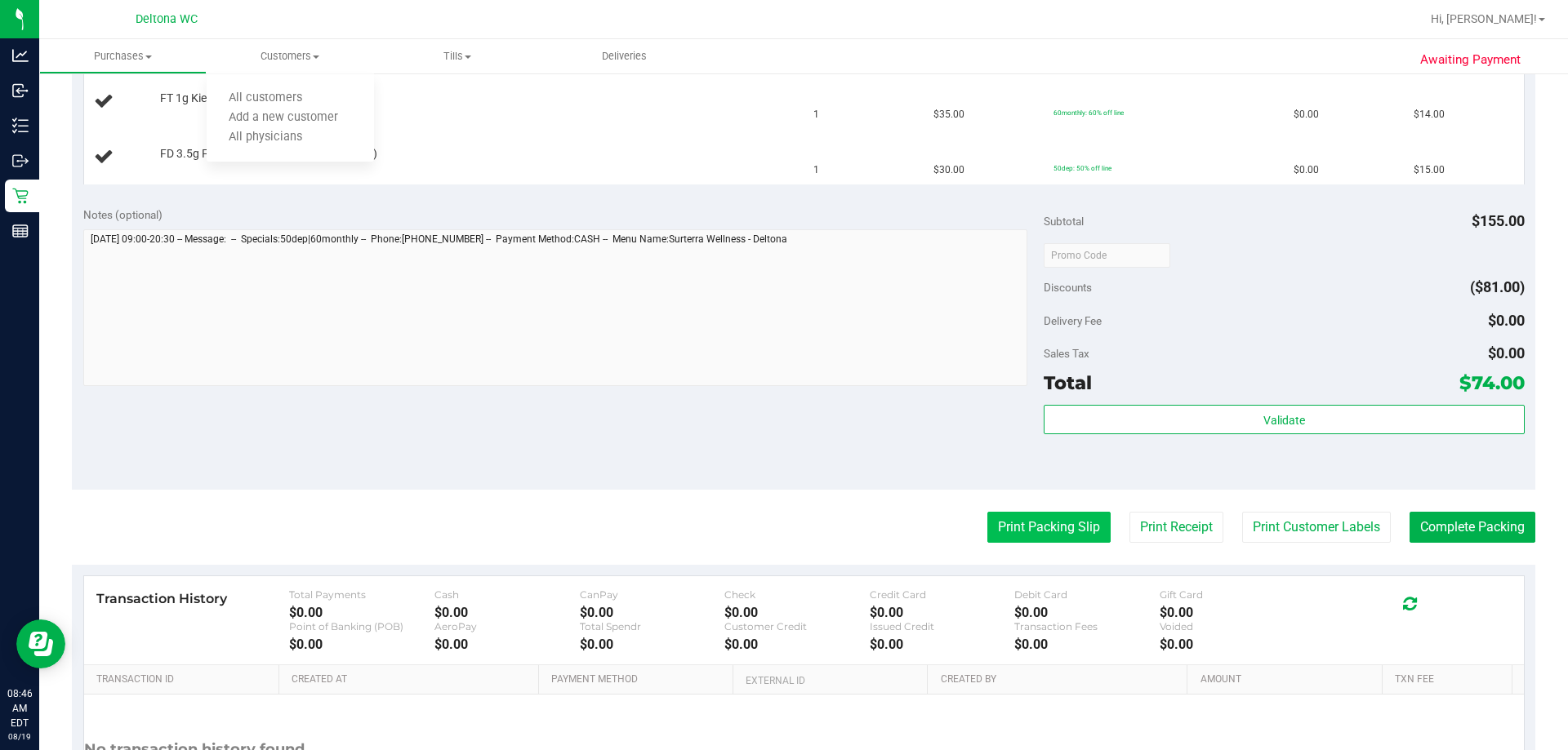
click at [782, 531] on button "Print Packing Slip" at bounding box center [1049, 528] width 124 height 31
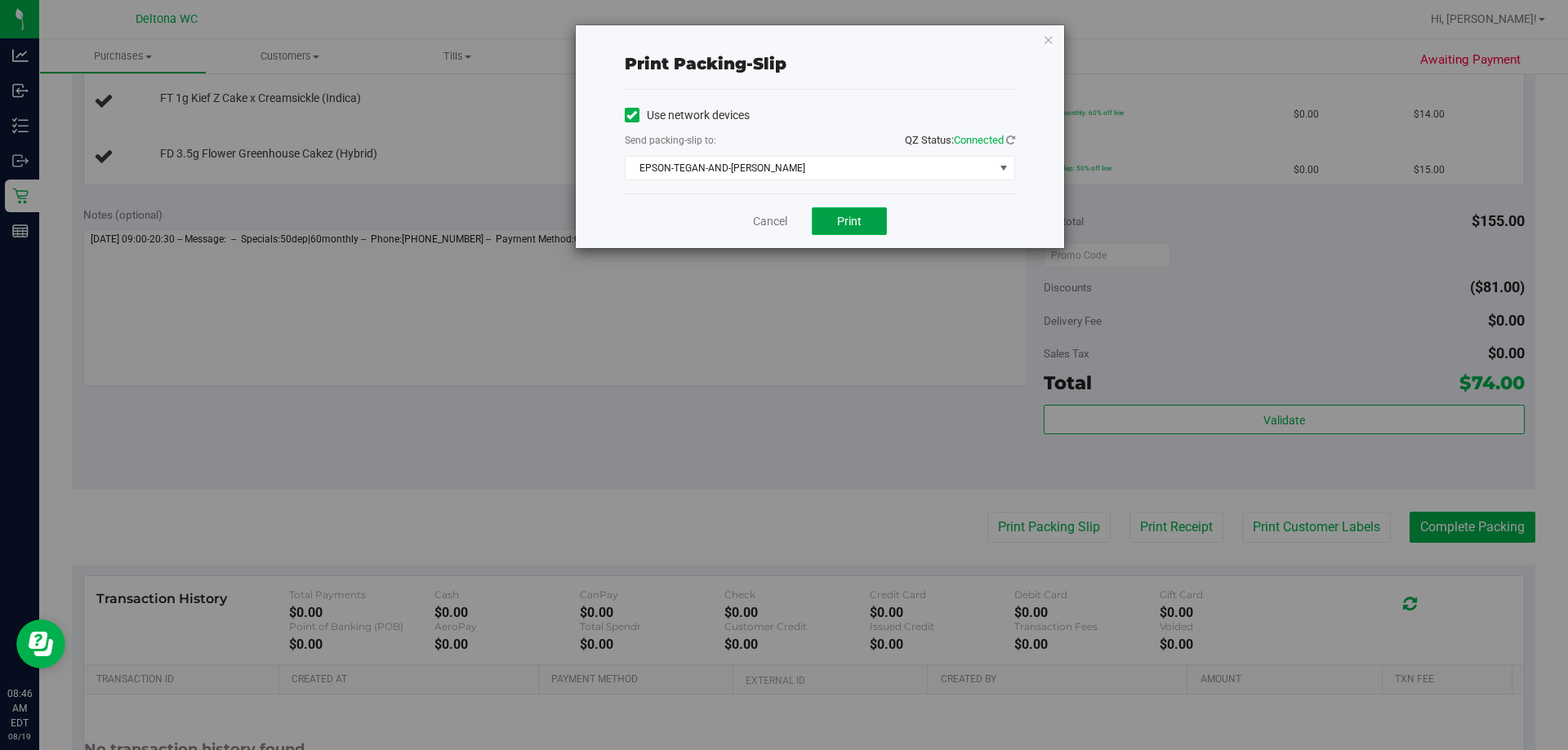
click at [782, 219] on button "Print" at bounding box center [849, 221] width 75 height 28
drag, startPoint x: 763, startPoint y: 219, endPoint x: 753, endPoint y: 220, distance: 10.0
click at [763, 220] on link "Cancel" at bounding box center [770, 221] width 34 height 18
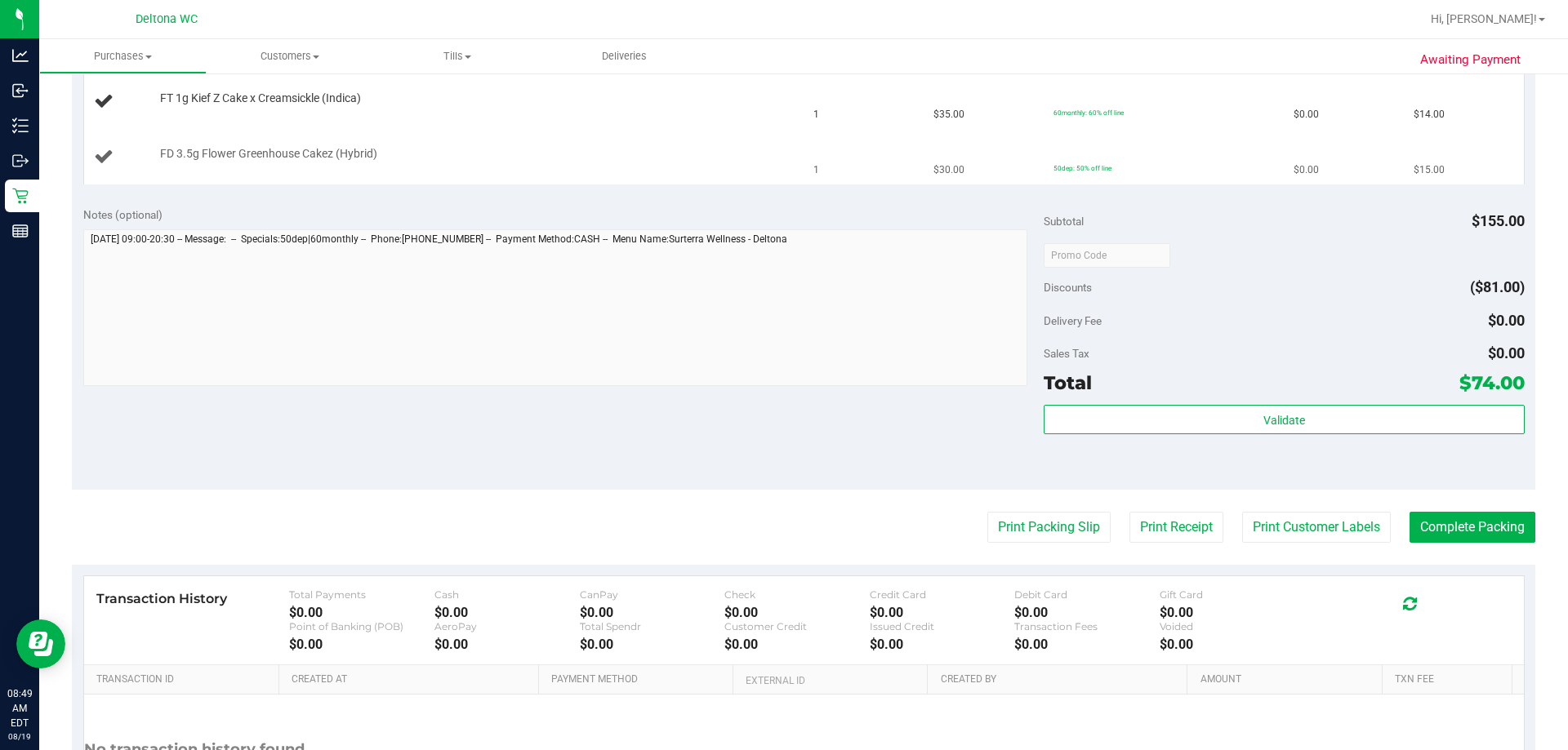
click at [442, 183] on td "FD 3.5g Flower Greenhouse Cakez (Hybrid)" at bounding box center [444, 157] width 721 height 54
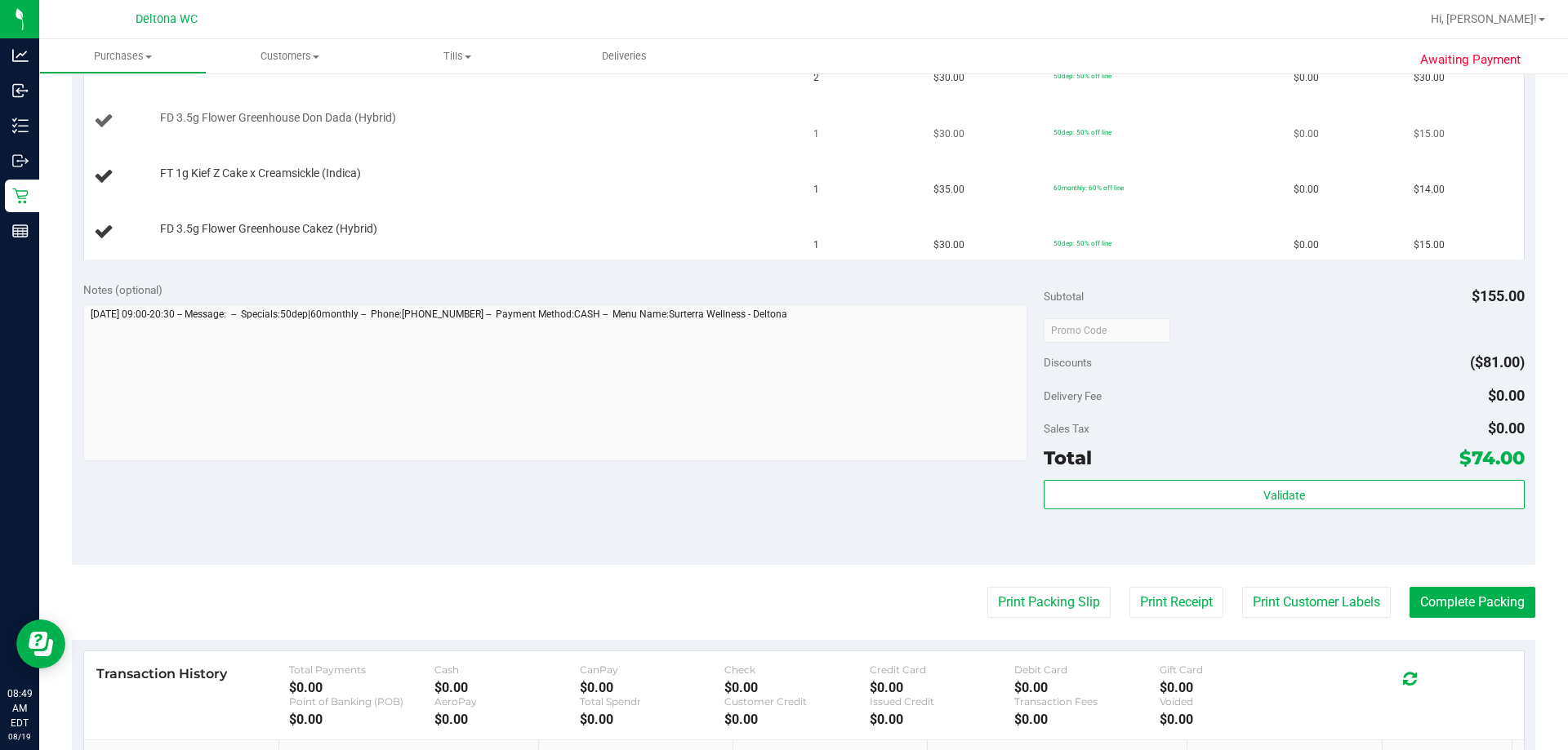
scroll to position [398, 0]
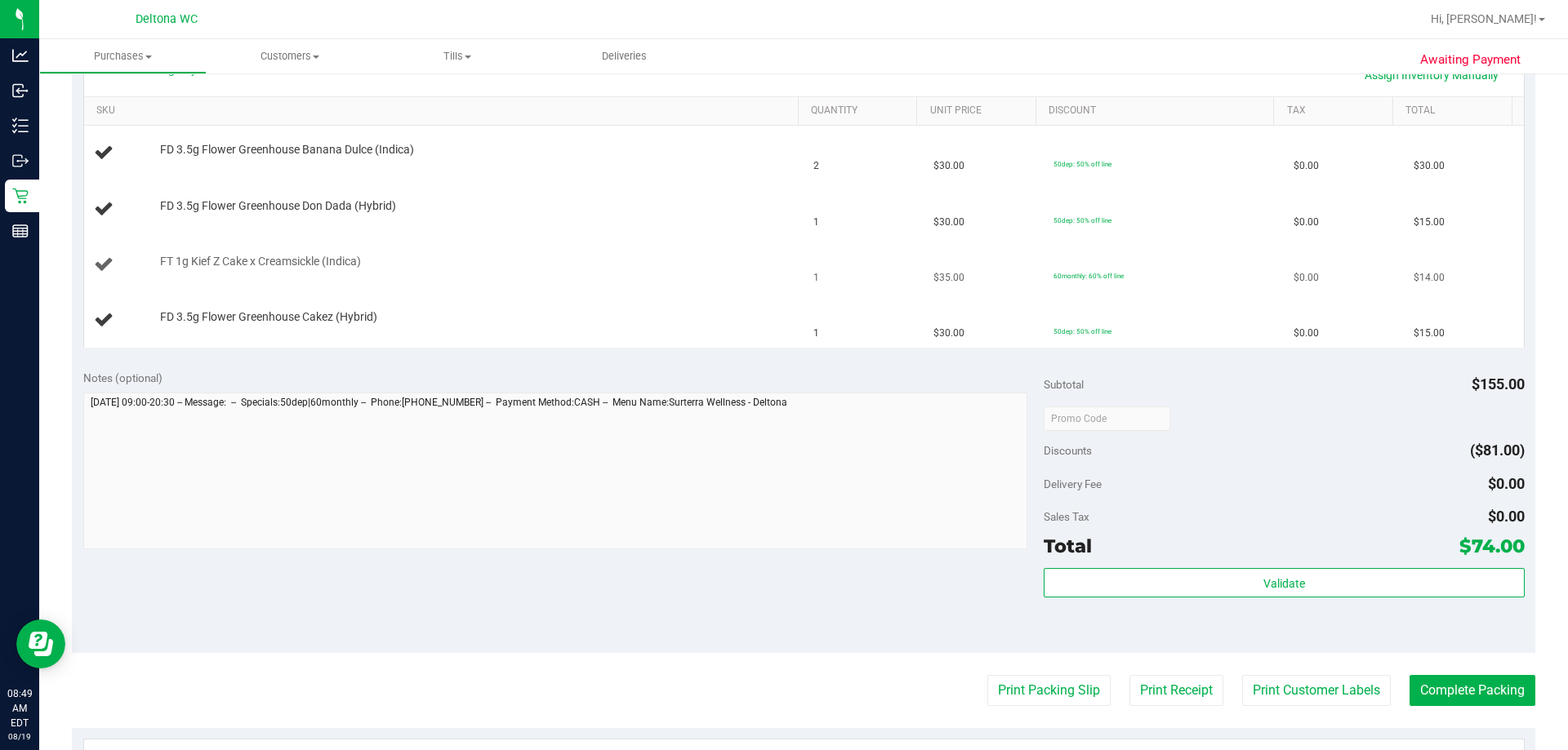
click at [778, 254] on div "FT 1g Kief Z Cake x Creamsickle (Indica)" at bounding box center [444, 265] width 700 height 22
click at [782, 287] on td "60monthly: 60% off line" at bounding box center [1164, 266] width 240 height 55
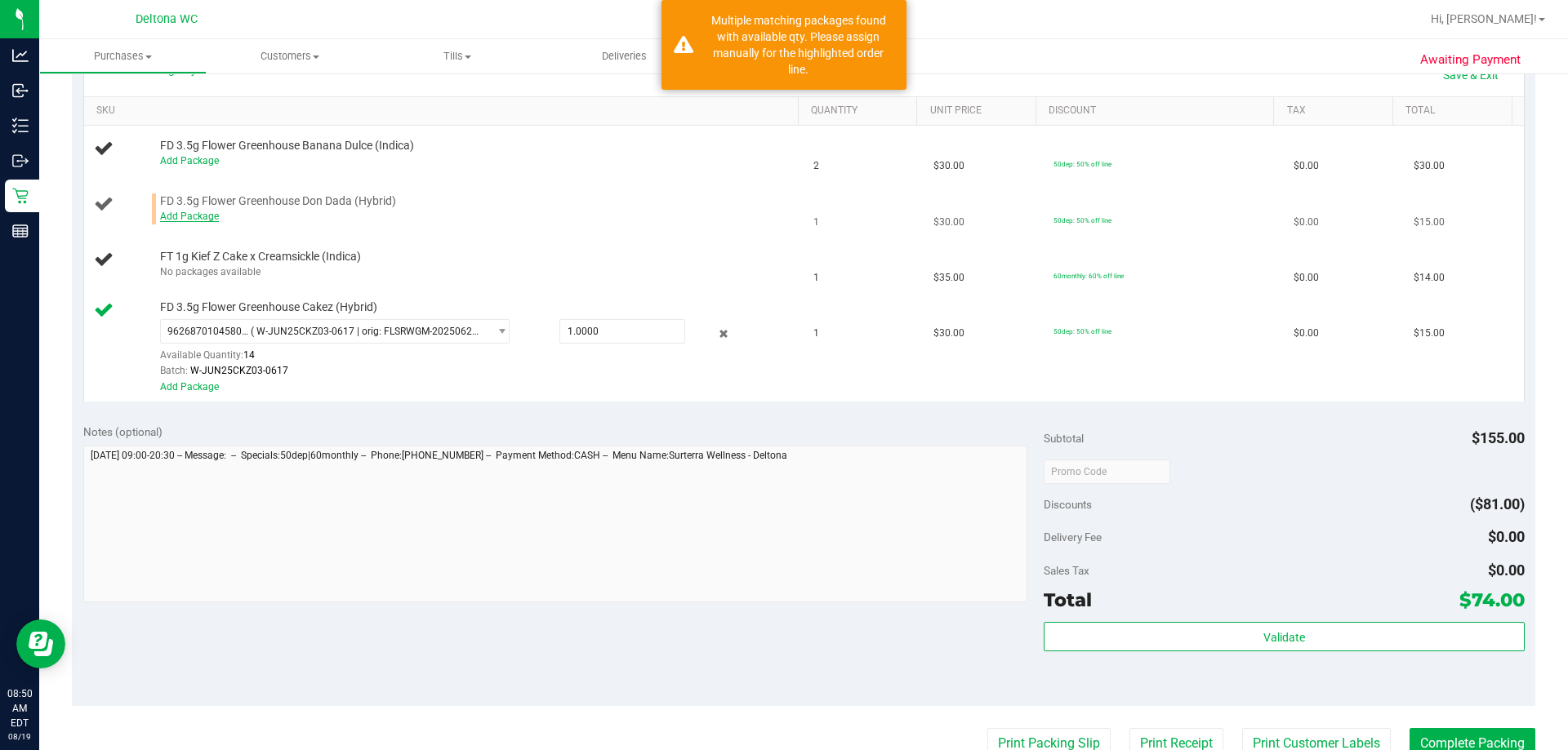
click at [188, 216] on link "Add Package" at bounding box center [189, 216] width 59 height 11
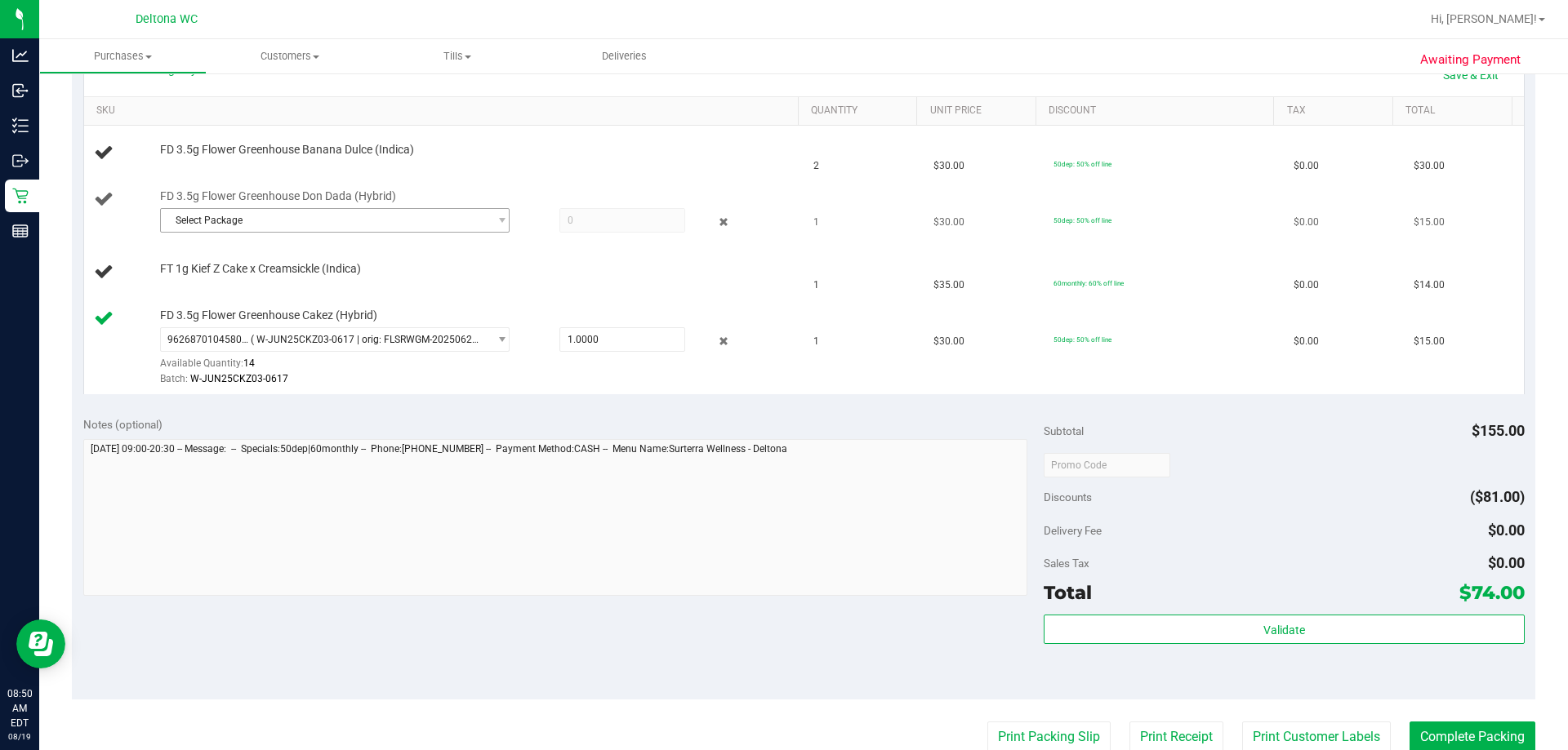
click at [242, 212] on span "Select Package" at bounding box center [324, 220] width 328 height 23
click at [549, 154] on div "FD 3.5g Flower Greenhouse Banana Dulce (Indica)" at bounding box center [472, 150] width 639 height 17
click at [524, 146] on div "FD 3.5g Flower Greenhouse Banana Dulce (Indica)" at bounding box center [472, 150] width 639 height 17
click at [736, 250] on td "FT 1g Kief Z Cake x Creamsickle (Indica)" at bounding box center [444, 273] width 721 height 55
click at [715, 222] on icon at bounding box center [724, 222] width 18 height 18
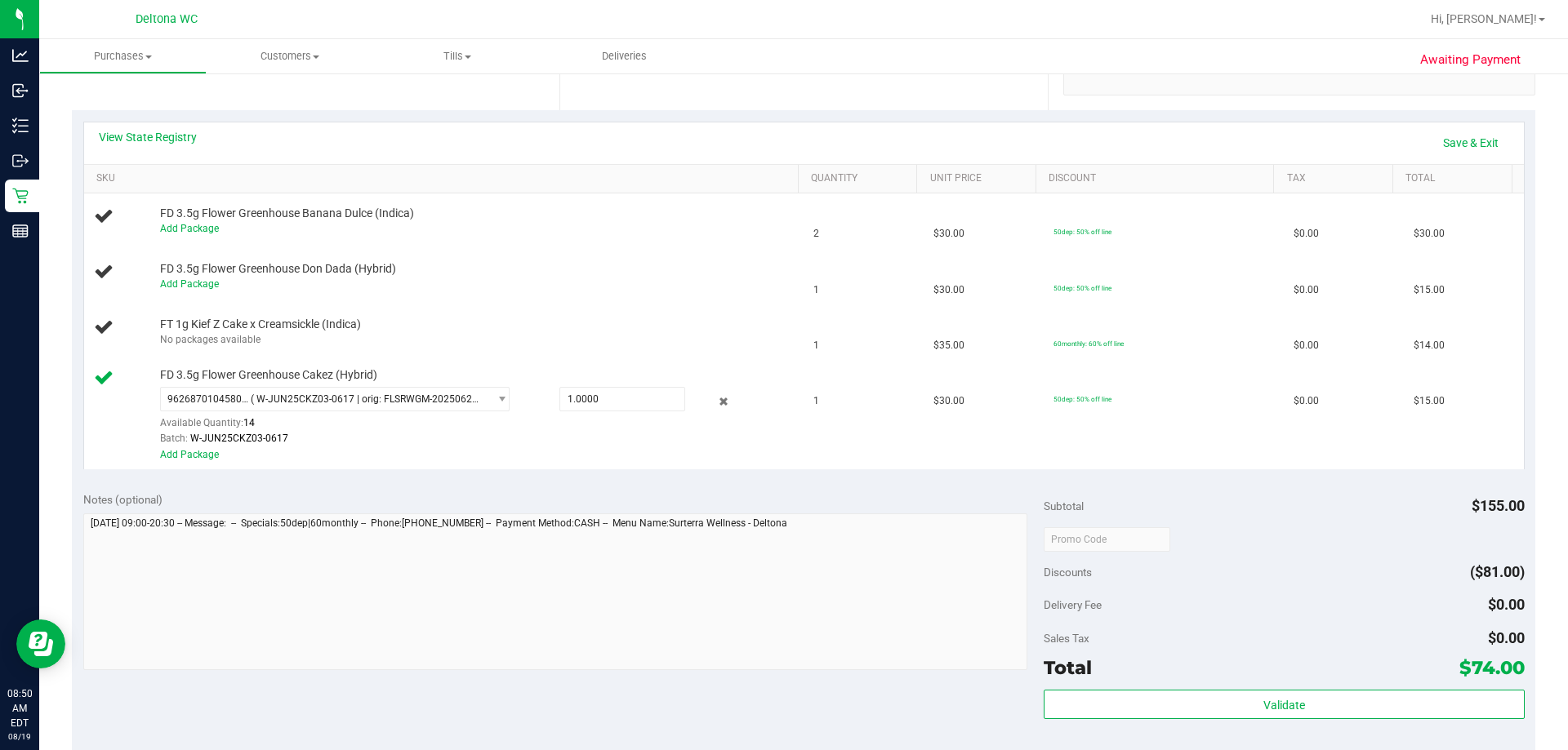
scroll to position [329, 0]
click at [782, 139] on link "Save & Exit" at bounding box center [1470, 144] width 77 height 28
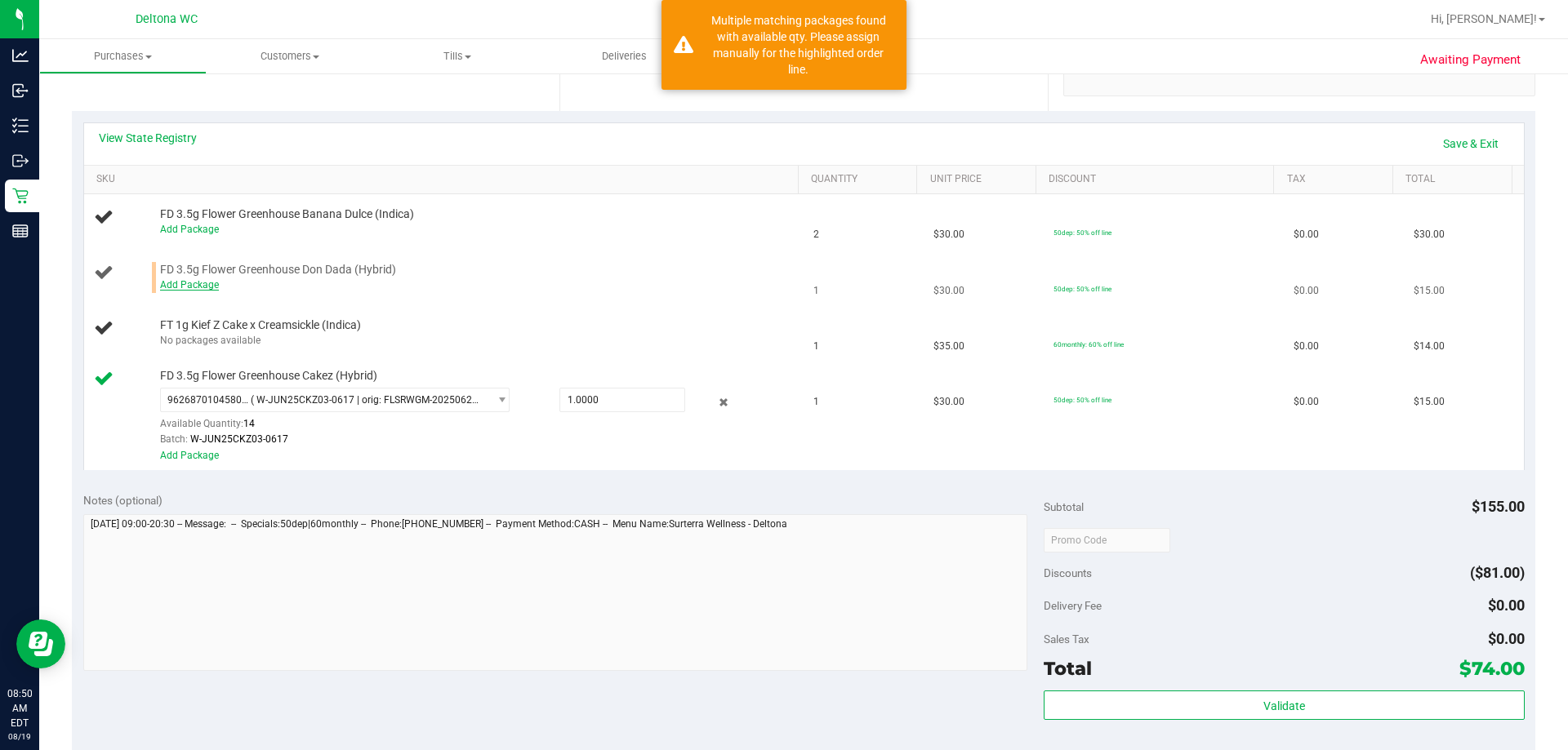
click at [178, 282] on link "Add Package" at bounding box center [189, 285] width 59 height 11
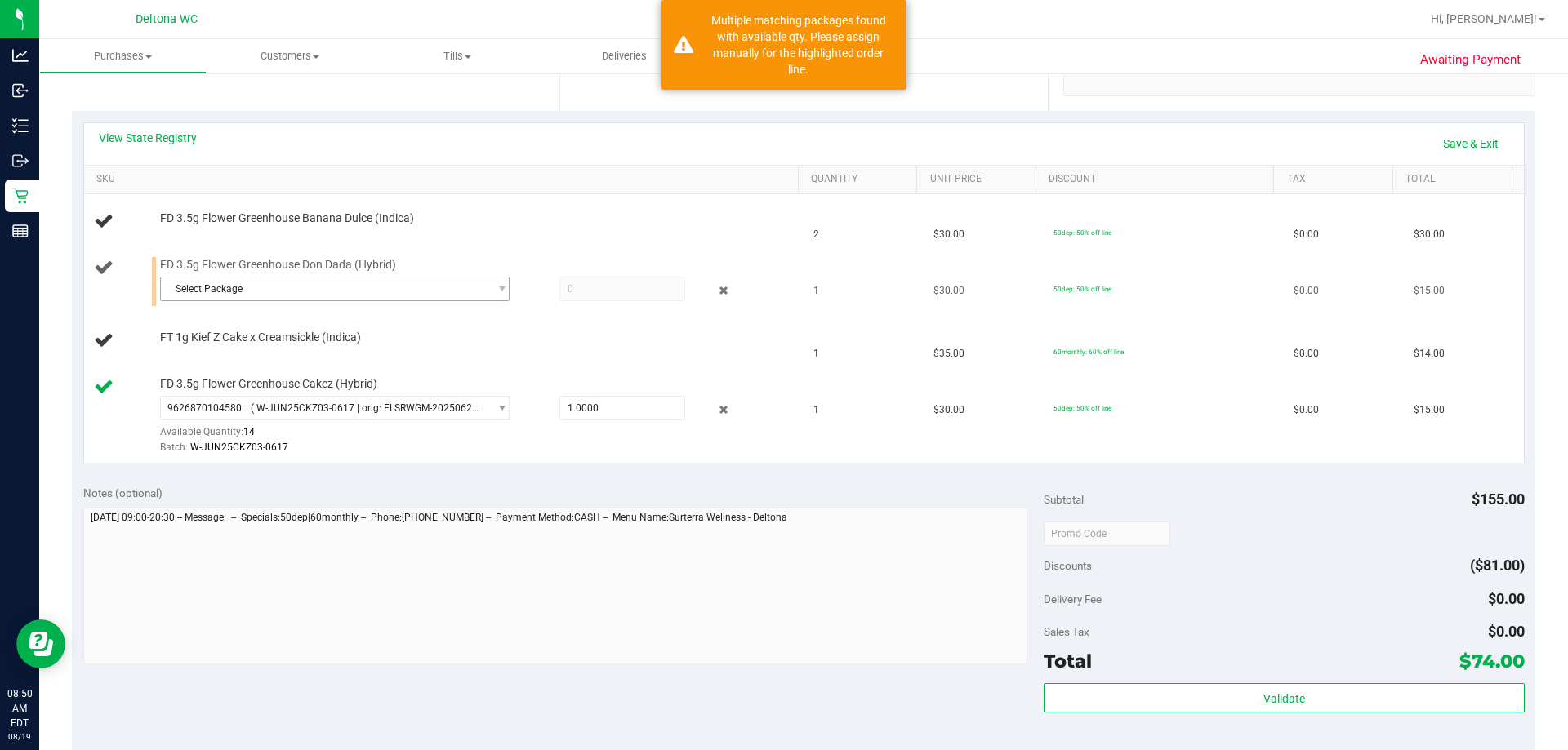
click at [310, 292] on span "Select Package" at bounding box center [324, 289] width 328 height 23
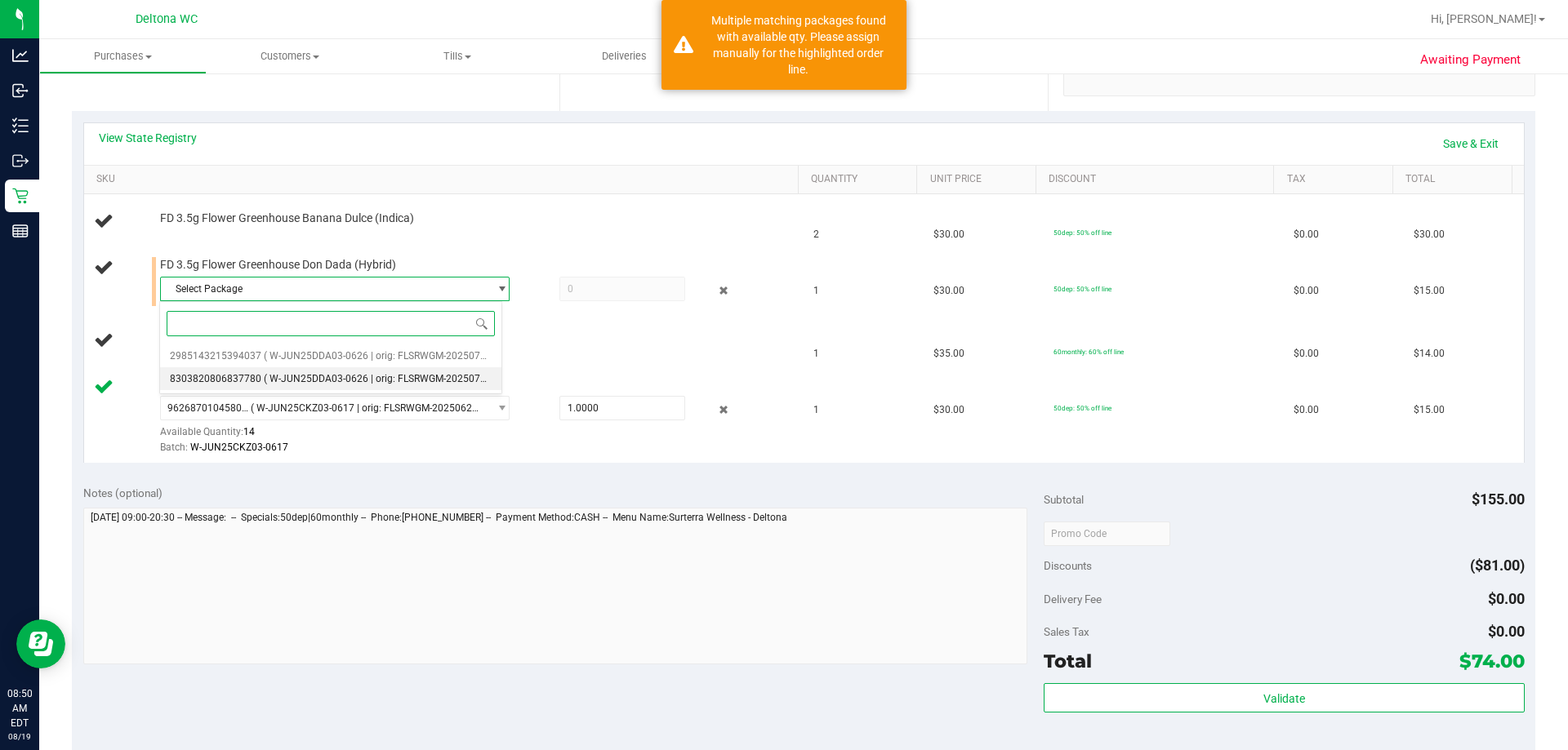
click at [377, 380] on span "( W-JUN25DDA03-0626 | orig: FLSRWGM-20250707-579 )" at bounding box center [390, 378] width 253 height 11
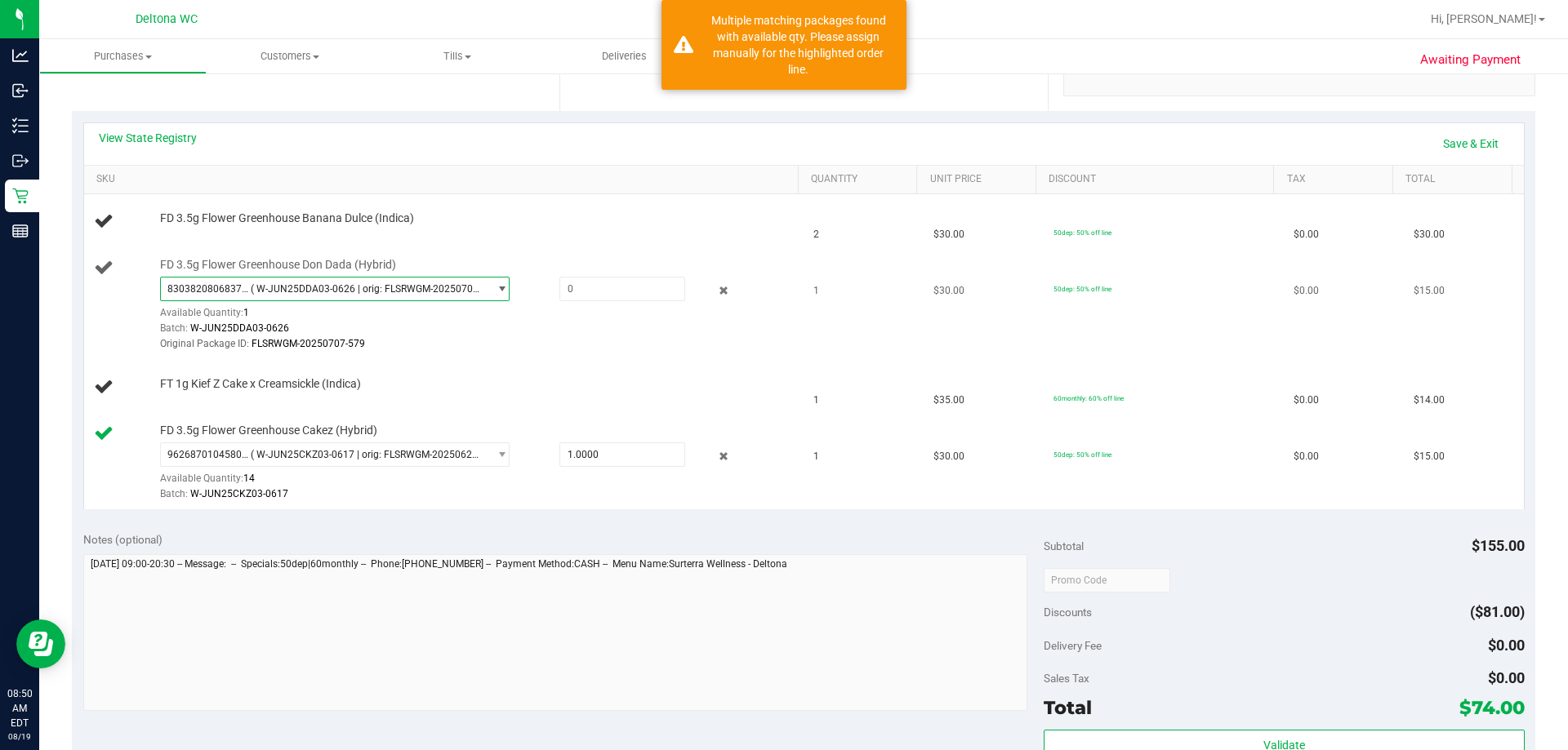
click at [417, 288] on span "( W-JUN25DDA03-0626 | orig: FLSRWGM-20250707-579 )" at bounding box center [366, 289] width 231 height 11
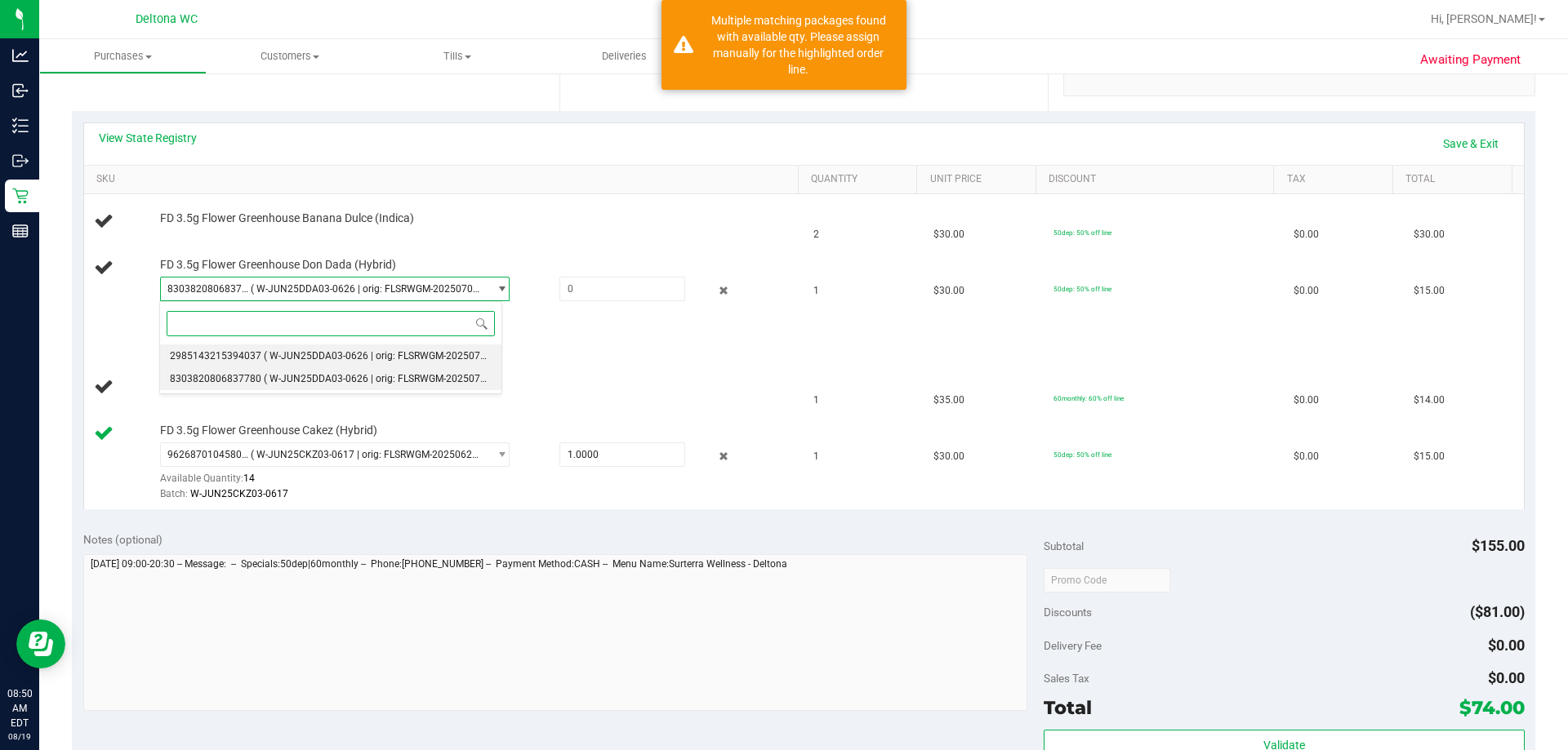
click at [368, 361] on span "( W-JUN25DDA03-0626 | orig: FLSRWGM-20250707-550 )" at bounding box center [390, 356] width 253 height 11
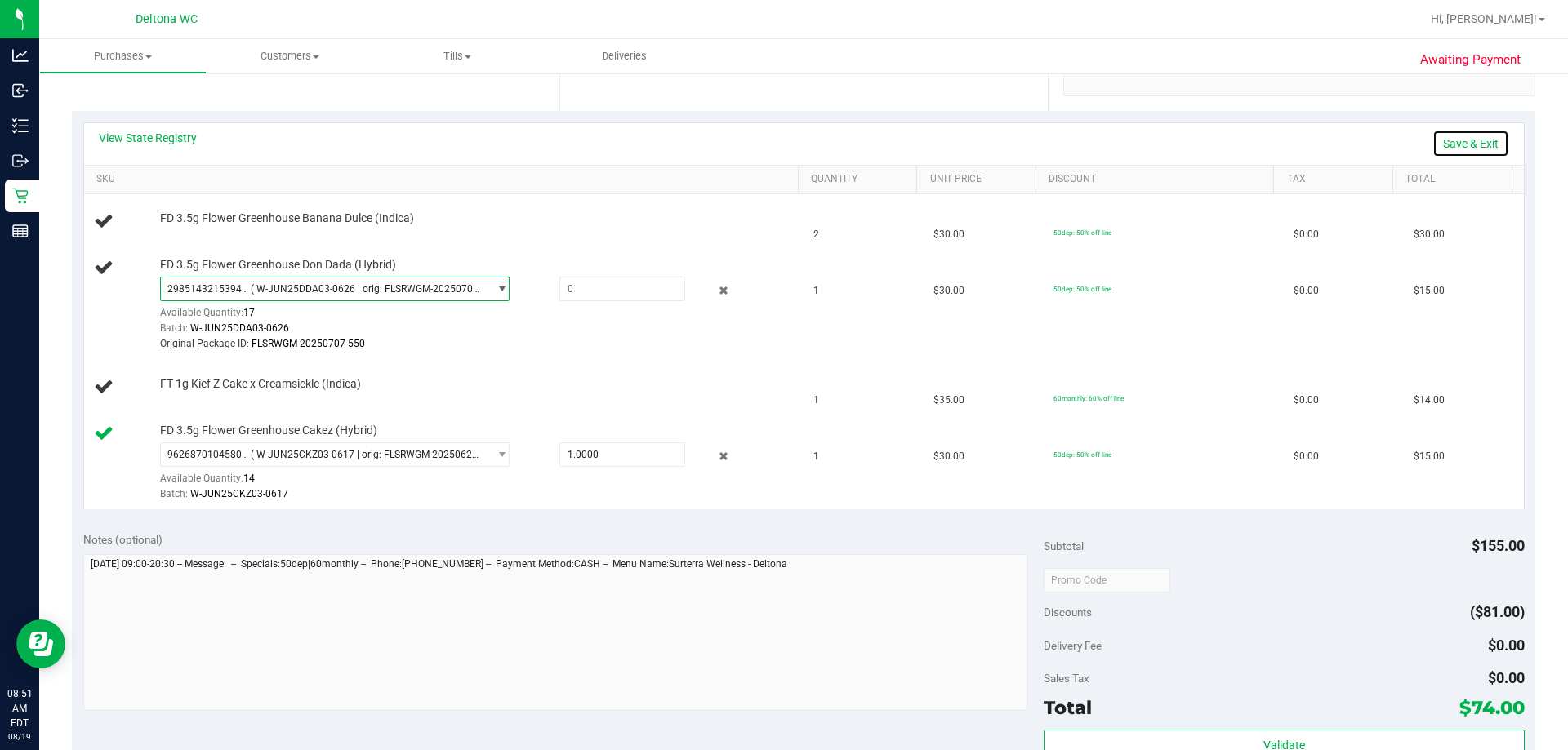
click at [782, 136] on link "Save & Exit" at bounding box center [1470, 144] width 77 height 28
click at [782, 130] on link "Assign Inventory Manually" at bounding box center [1431, 144] width 155 height 28
click at [585, 298] on input "text" at bounding box center [622, 289] width 125 height 23
click at [782, 138] on link "Save & Exit" at bounding box center [1470, 144] width 77 height 28
click at [782, 152] on link "Assign Inventory Manually" at bounding box center [1431, 144] width 155 height 28
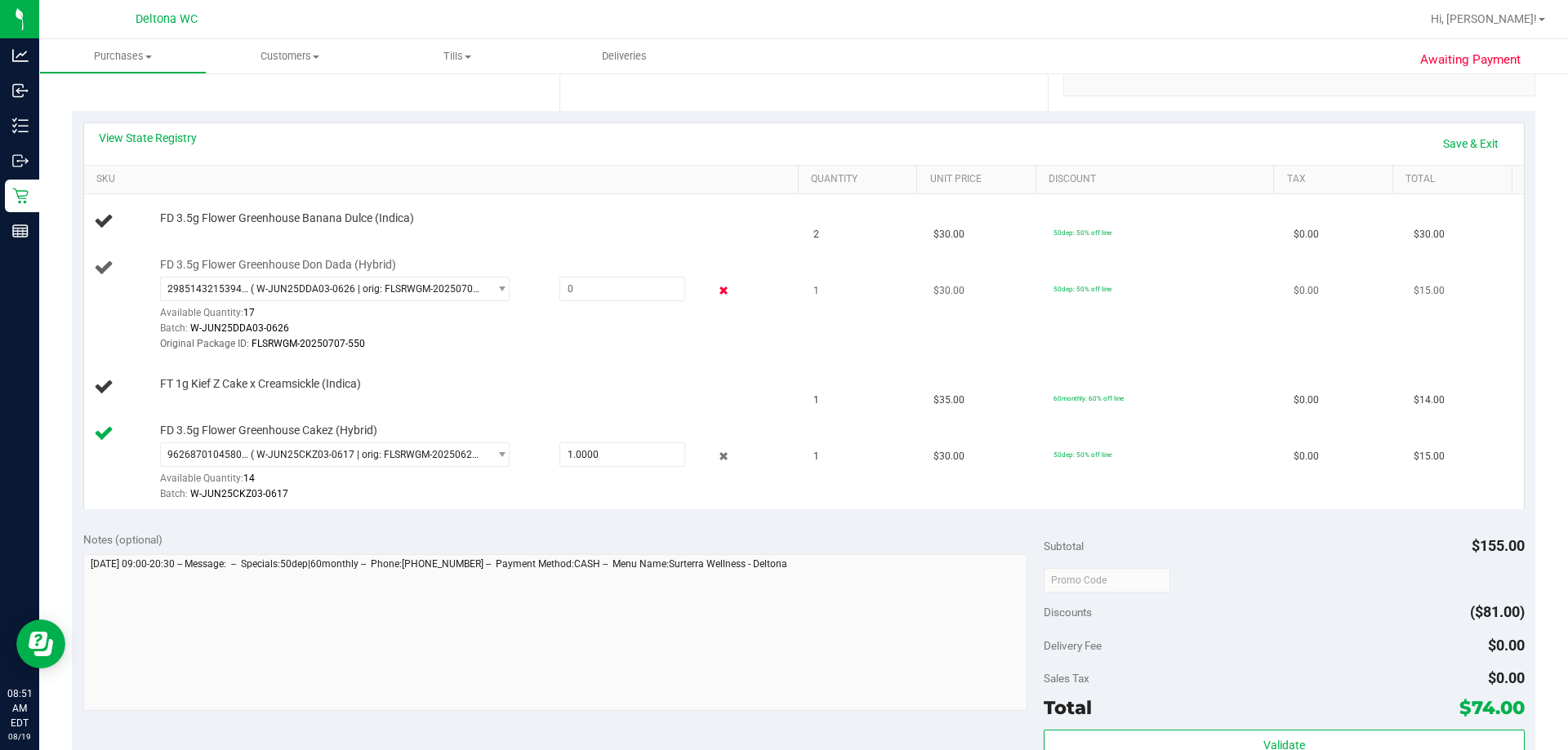
click at [715, 291] on icon at bounding box center [724, 291] width 18 height 18
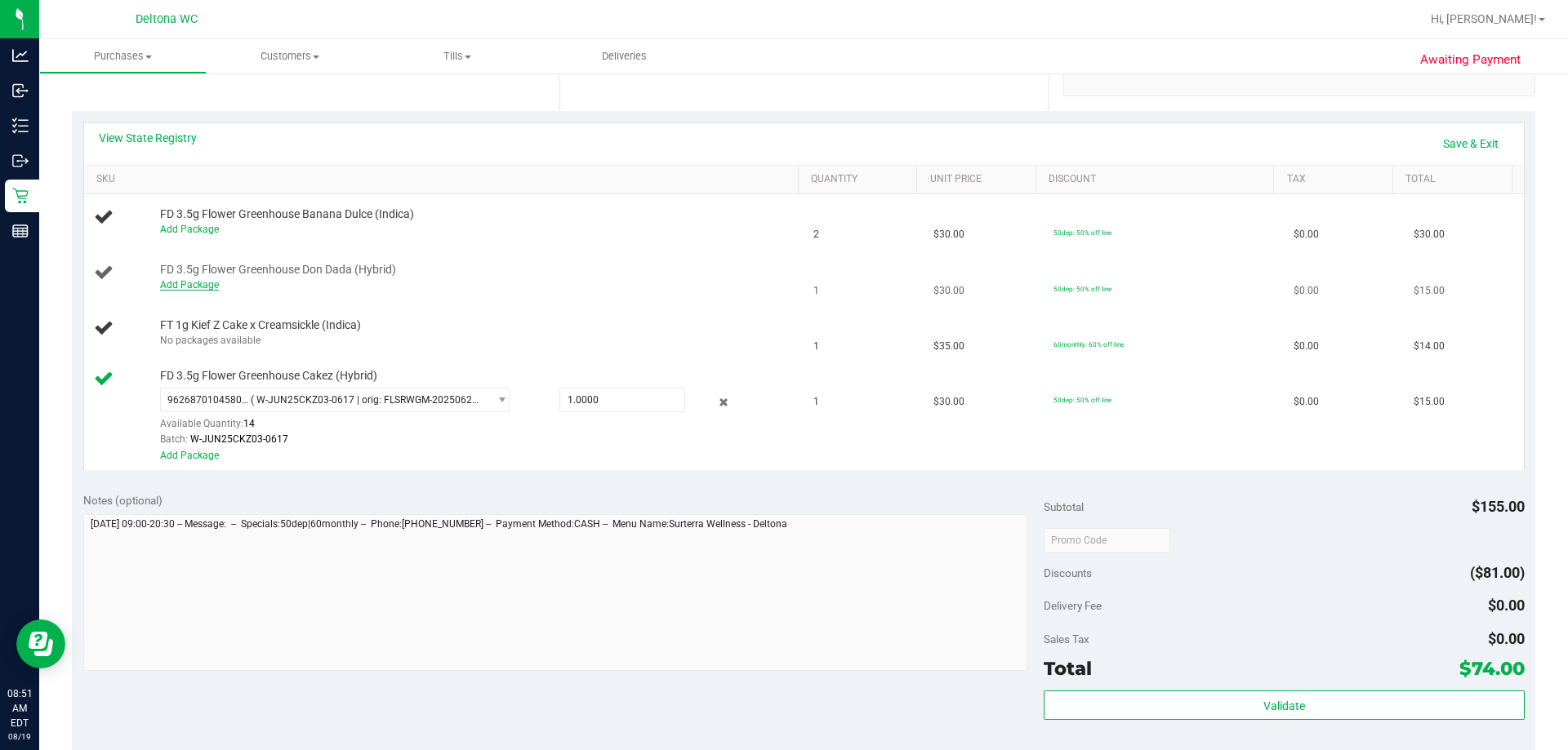
click at [189, 284] on link "Add Package" at bounding box center [189, 285] width 59 height 11
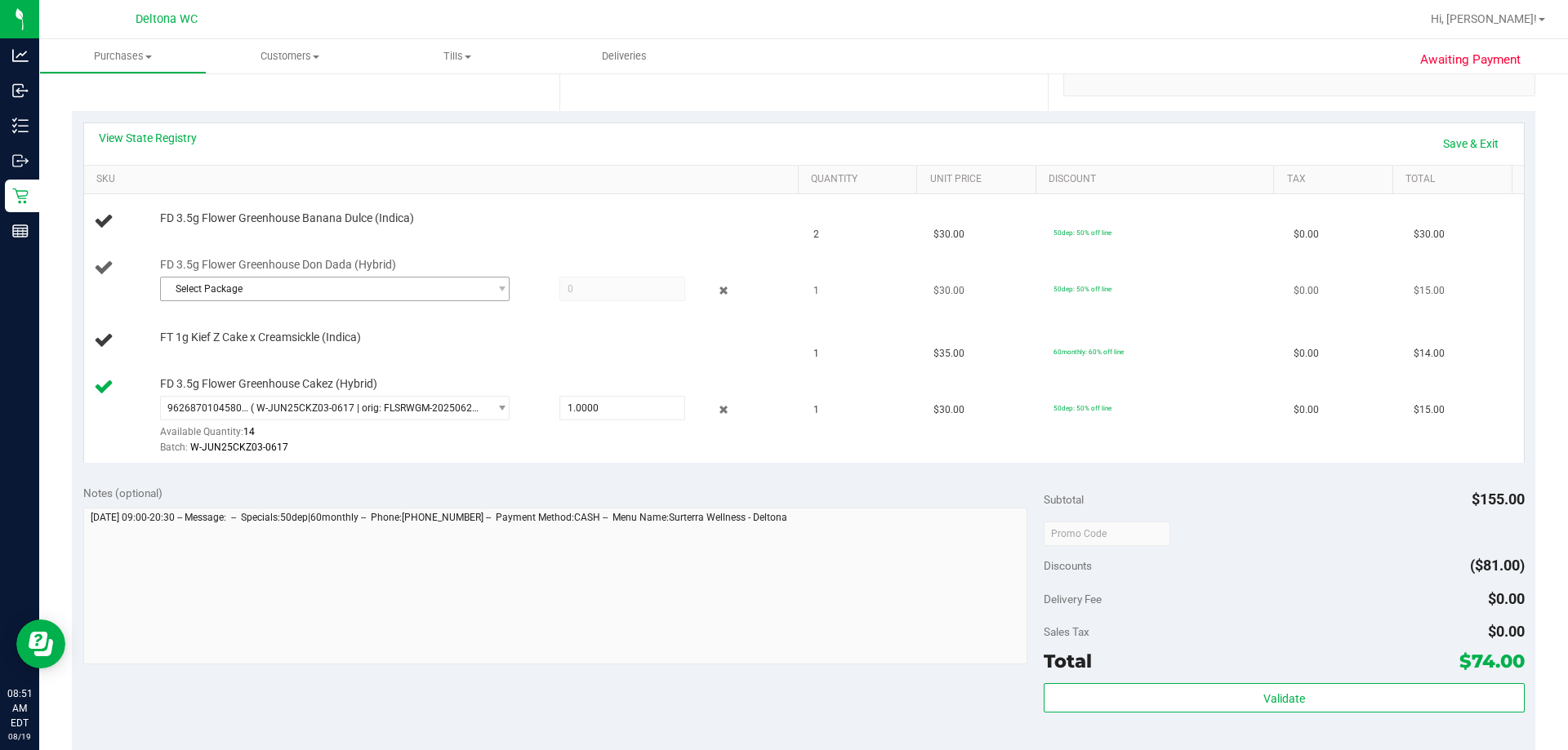
click at [340, 294] on span "Select Package" at bounding box center [324, 289] width 328 height 23
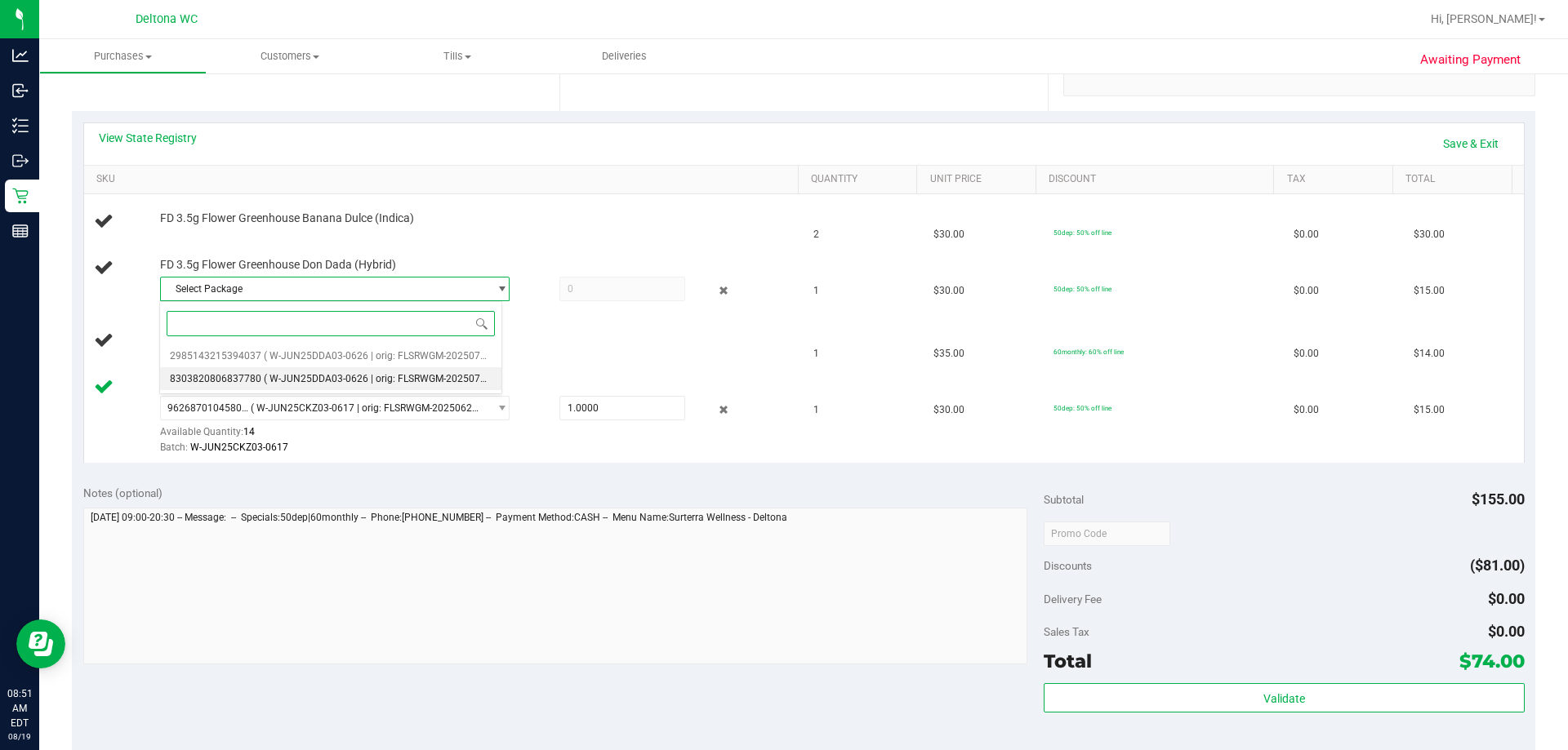
click at [353, 379] on span "( W-JUN25DDA03-0626 | orig: FLSRWGM-20250707-579 )" at bounding box center [390, 378] width 253 height 11
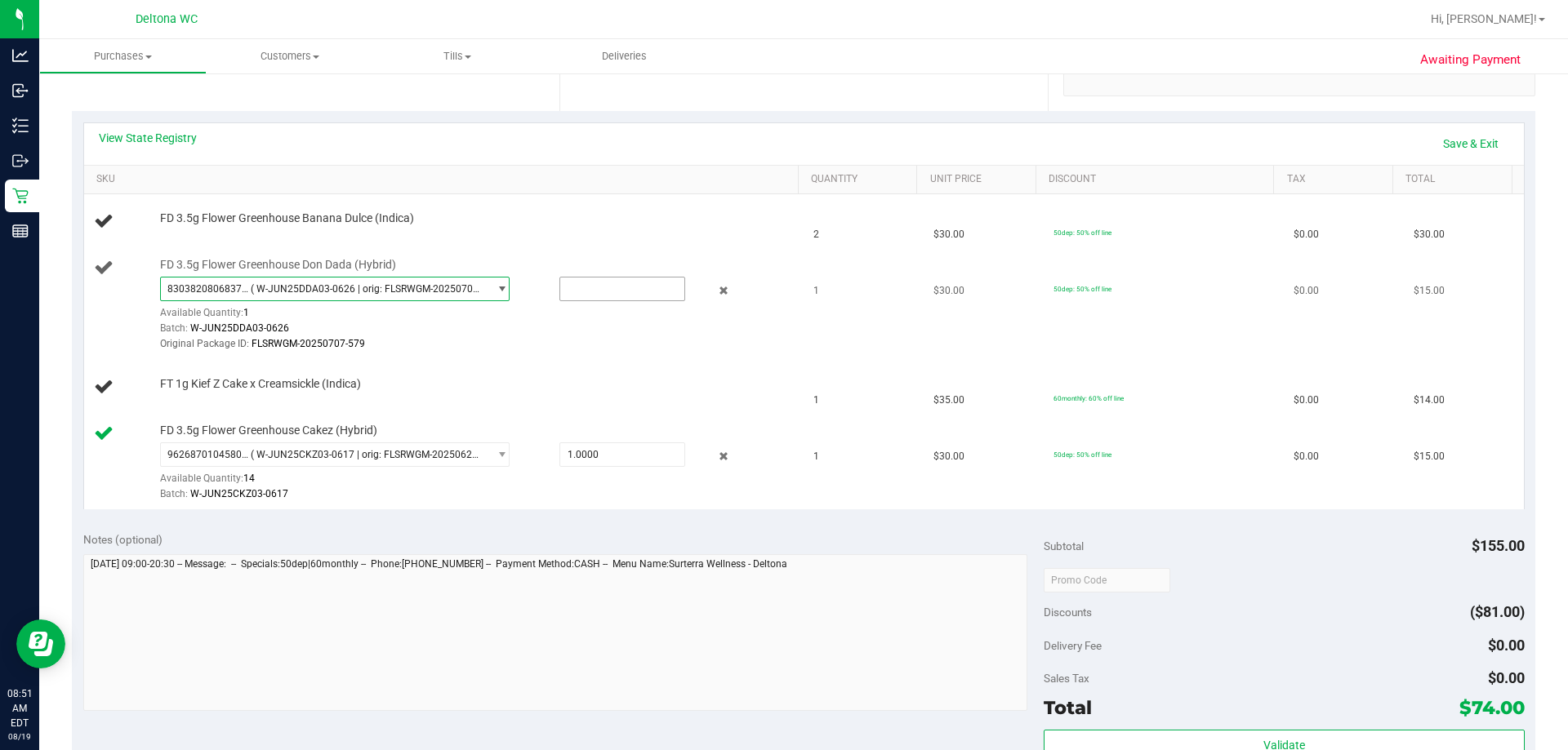
click at [628, 291] on input "text" at bounding box center [622, 289] width 125 height 23
type input "1"
click at [782, 146] on link "Save & Exit" at bounding box center [1470, 144] width 77 height 28
type input "1.0000"
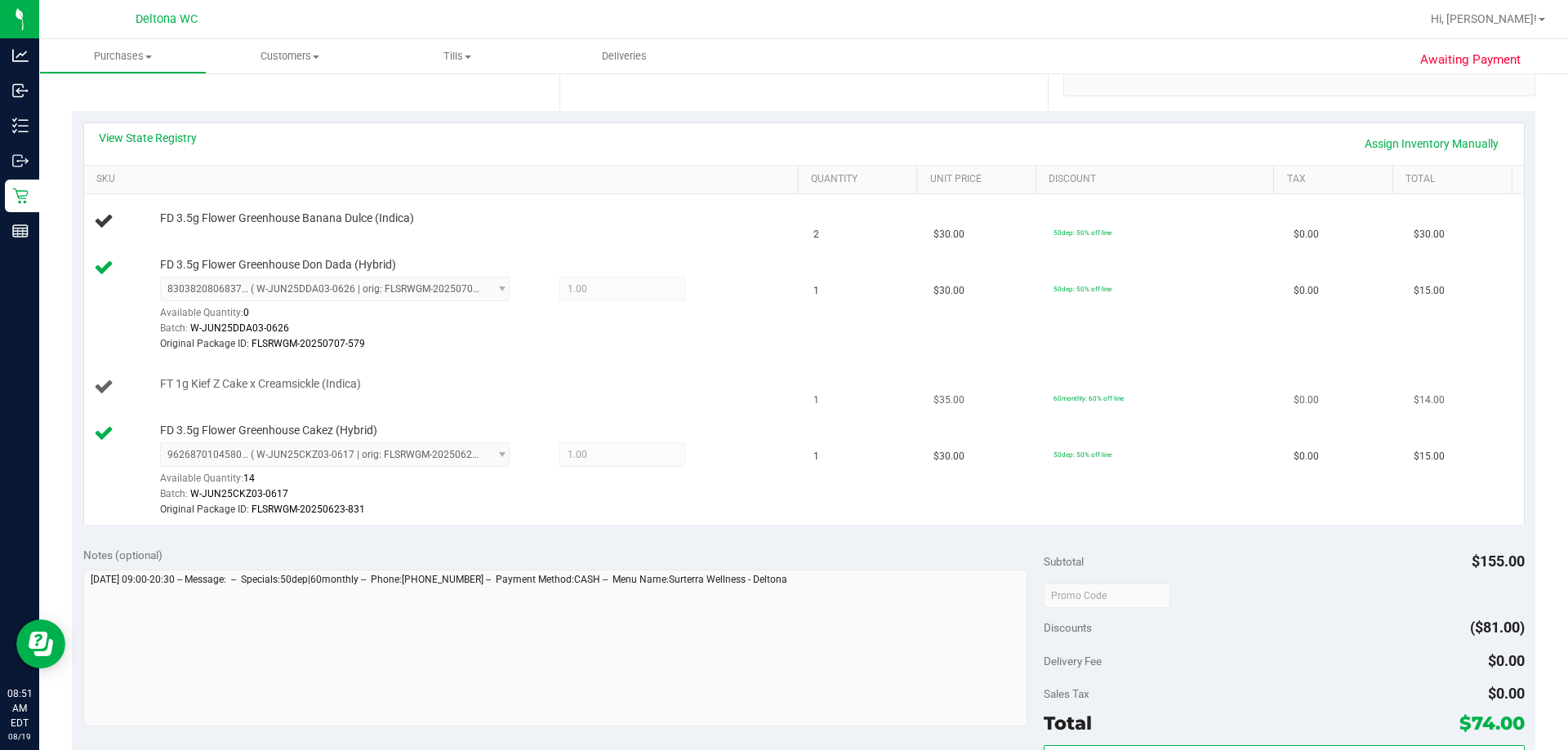
click at [782, 379] on td "60monthly: 60% off line" at bounding box center [1164, 387] width 240 height 55
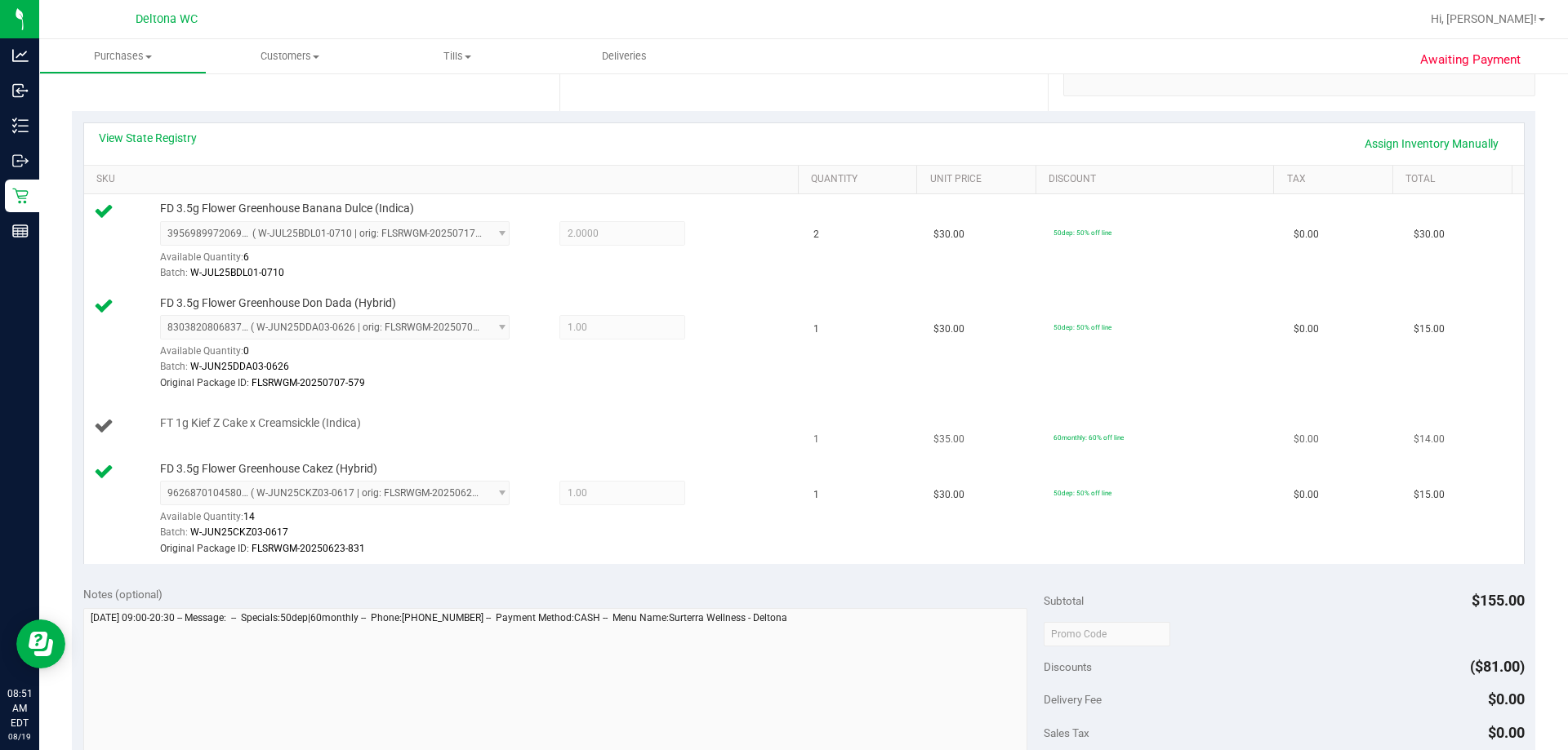
click at [782, 437] on td "$0.00" at bounding box center [1344, 427] width 120 height 55
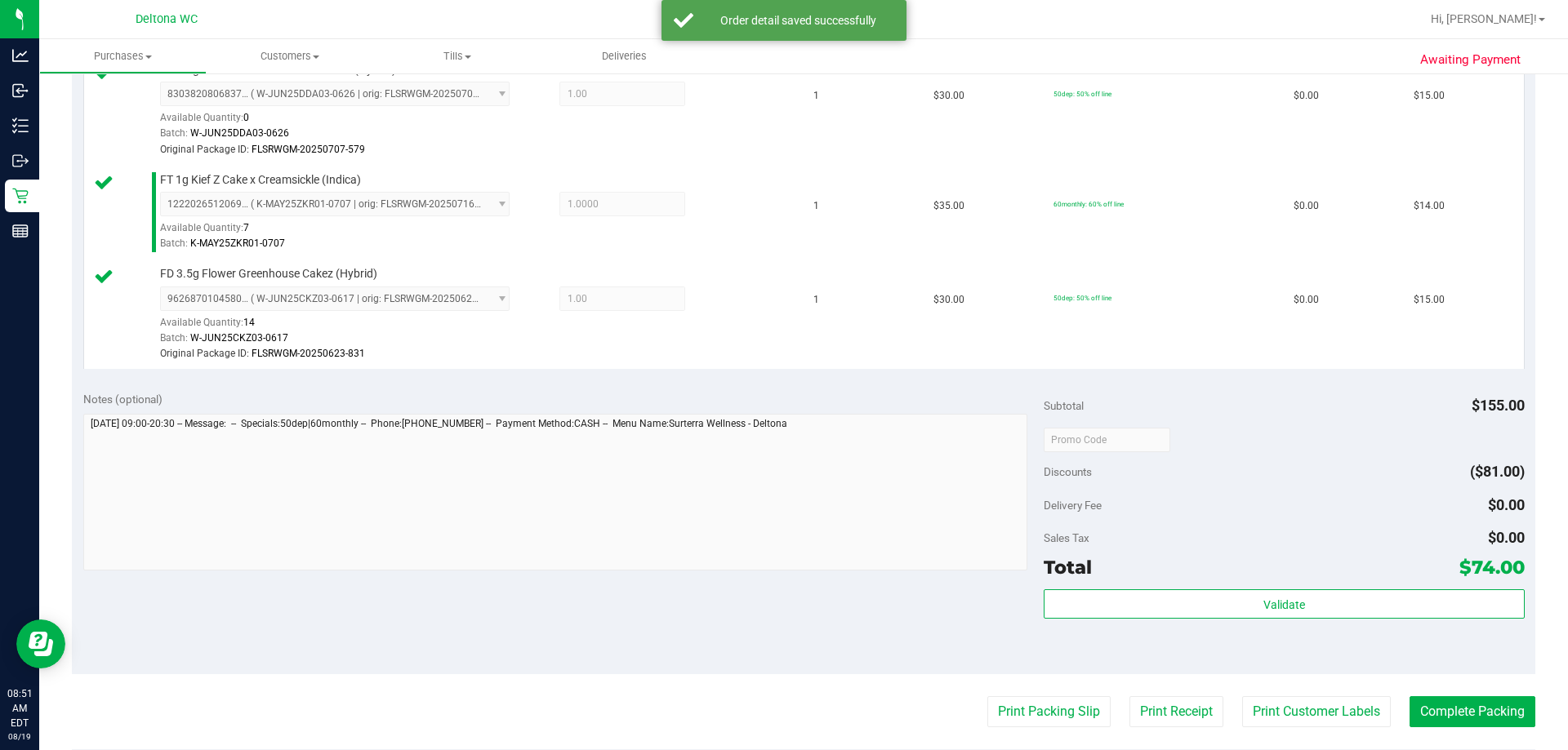
scroll to position [727, 0]
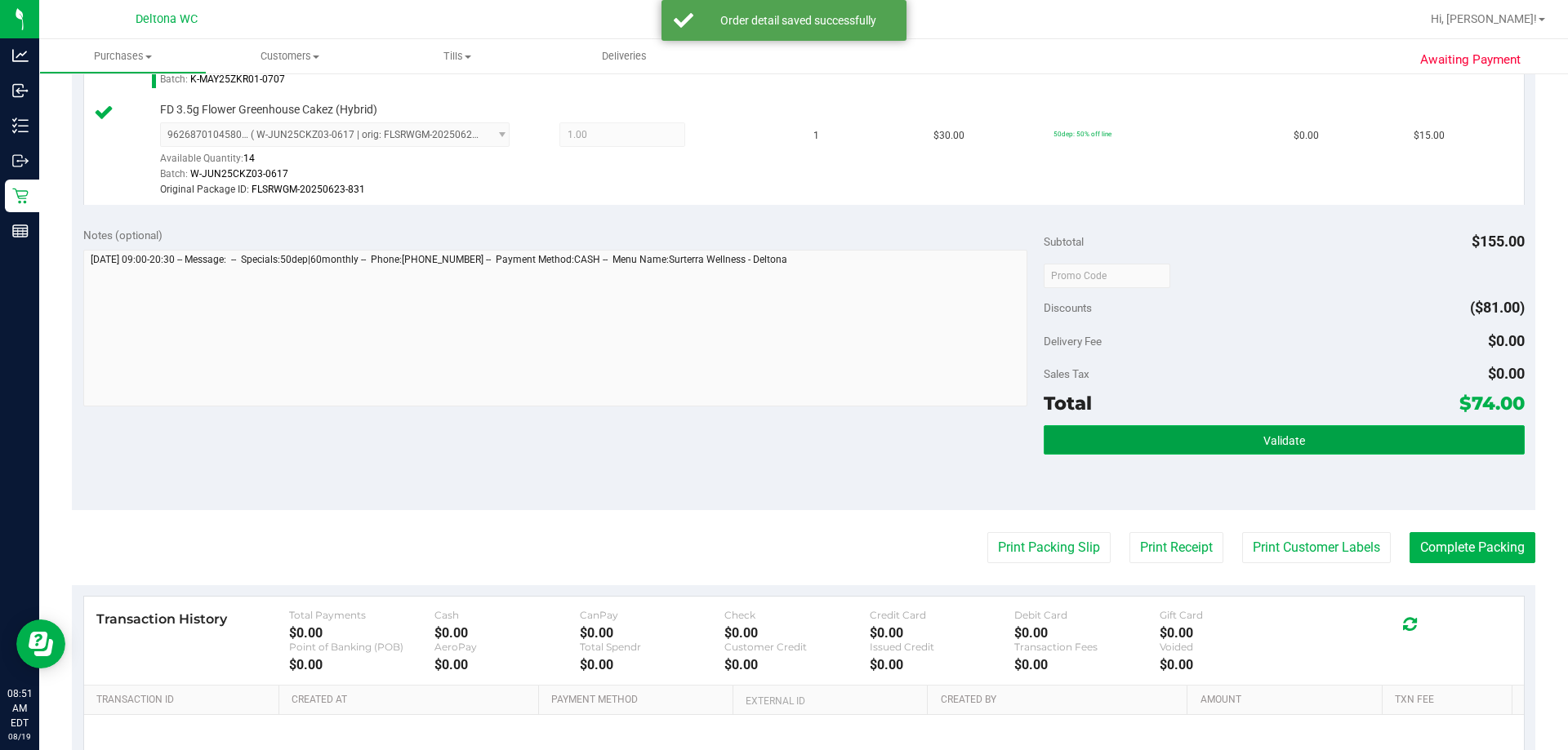
click at [782, 450] on button "Validate" at bounding box center [1284, 440] width 480 height 30
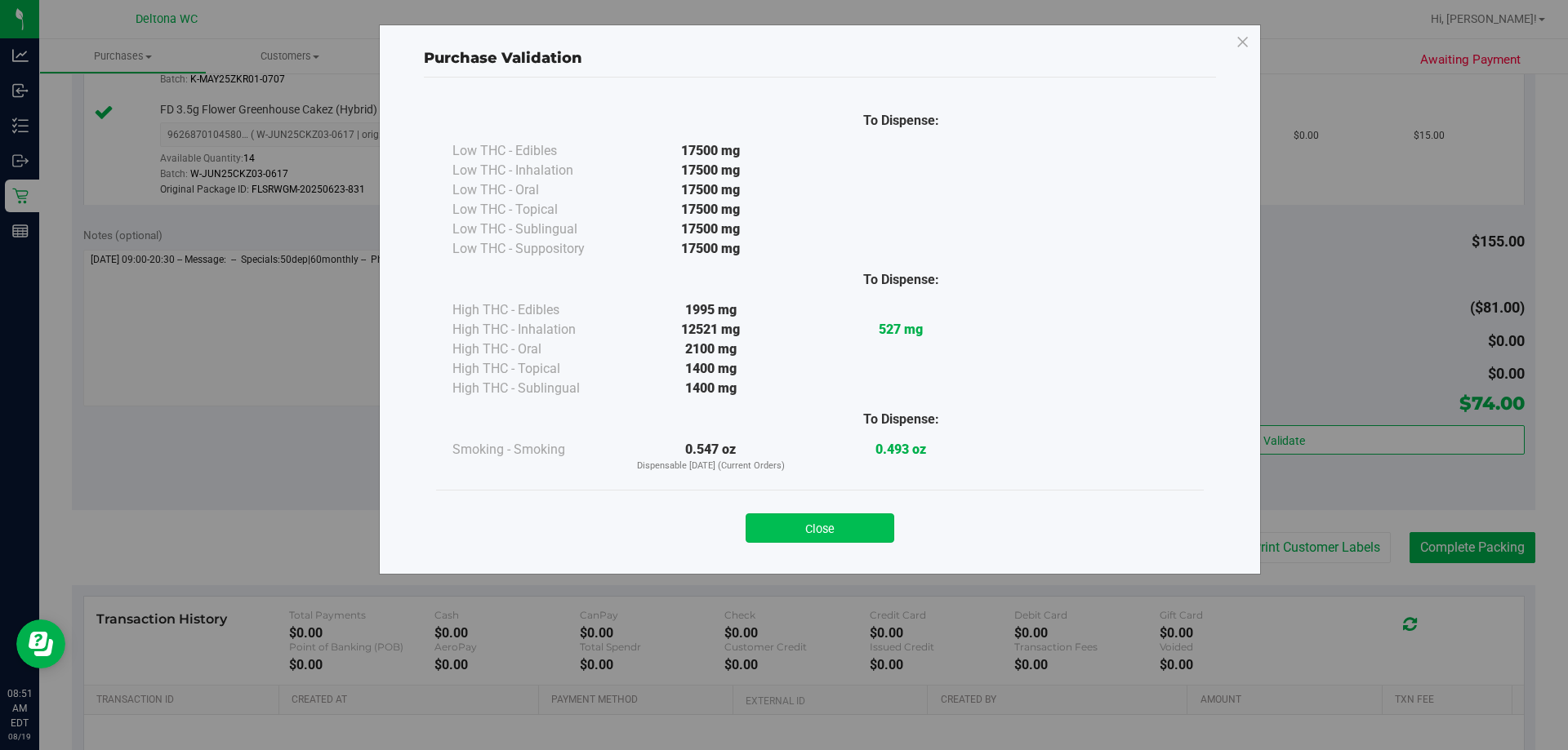
click at [782, 522] on button "Close" at bounding box center [820, 529] width 149 height 30
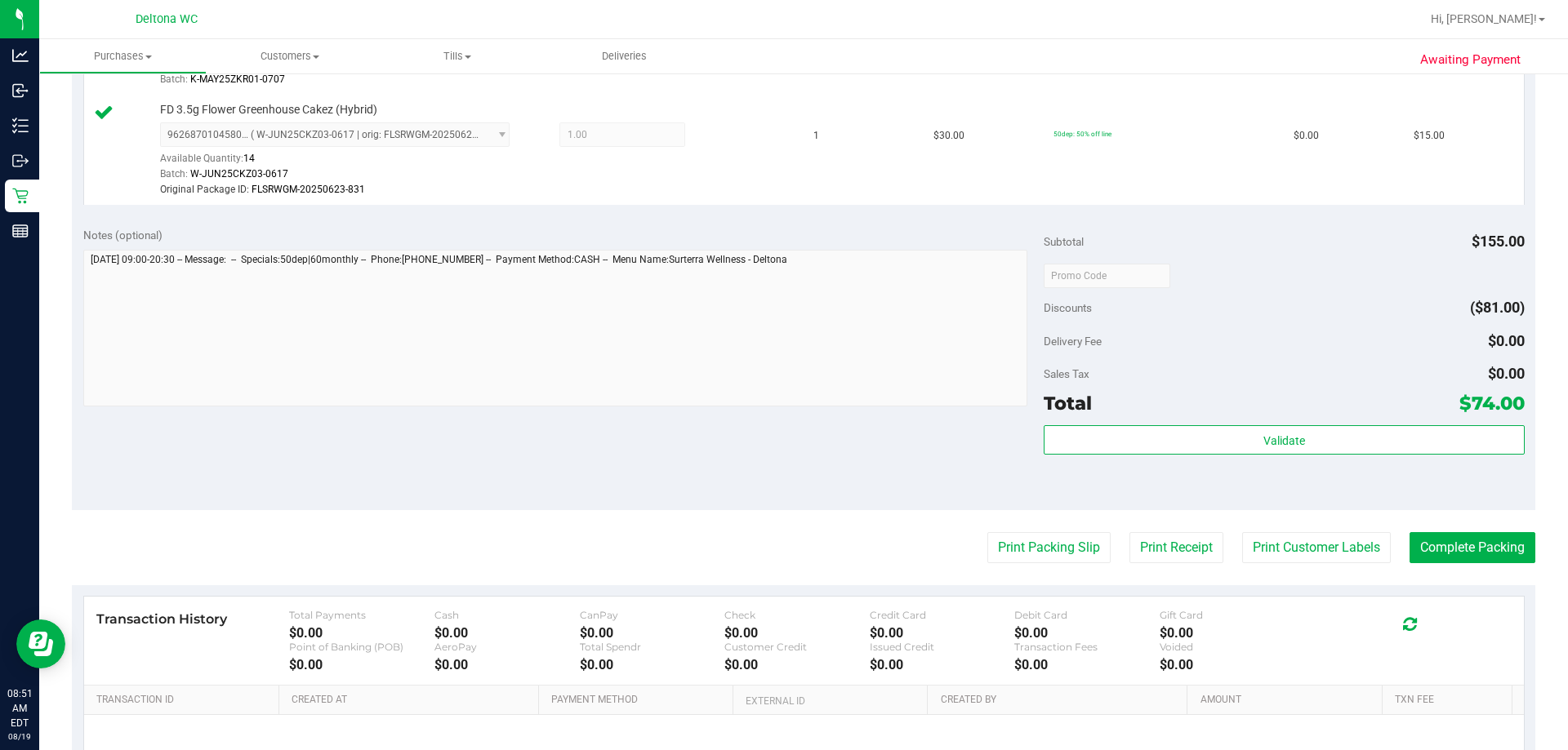
click at [782, 517] on purchase-details "Back Edit Purchase Cancel Purchase View Profile # 11811668 BioTrack ID: - Submi…" at bounding box center [804, 126] width 1464 height 1530
click at [782, 548] on button "Complete Packing" at bounding box center [1473, 548] width 126 height 31
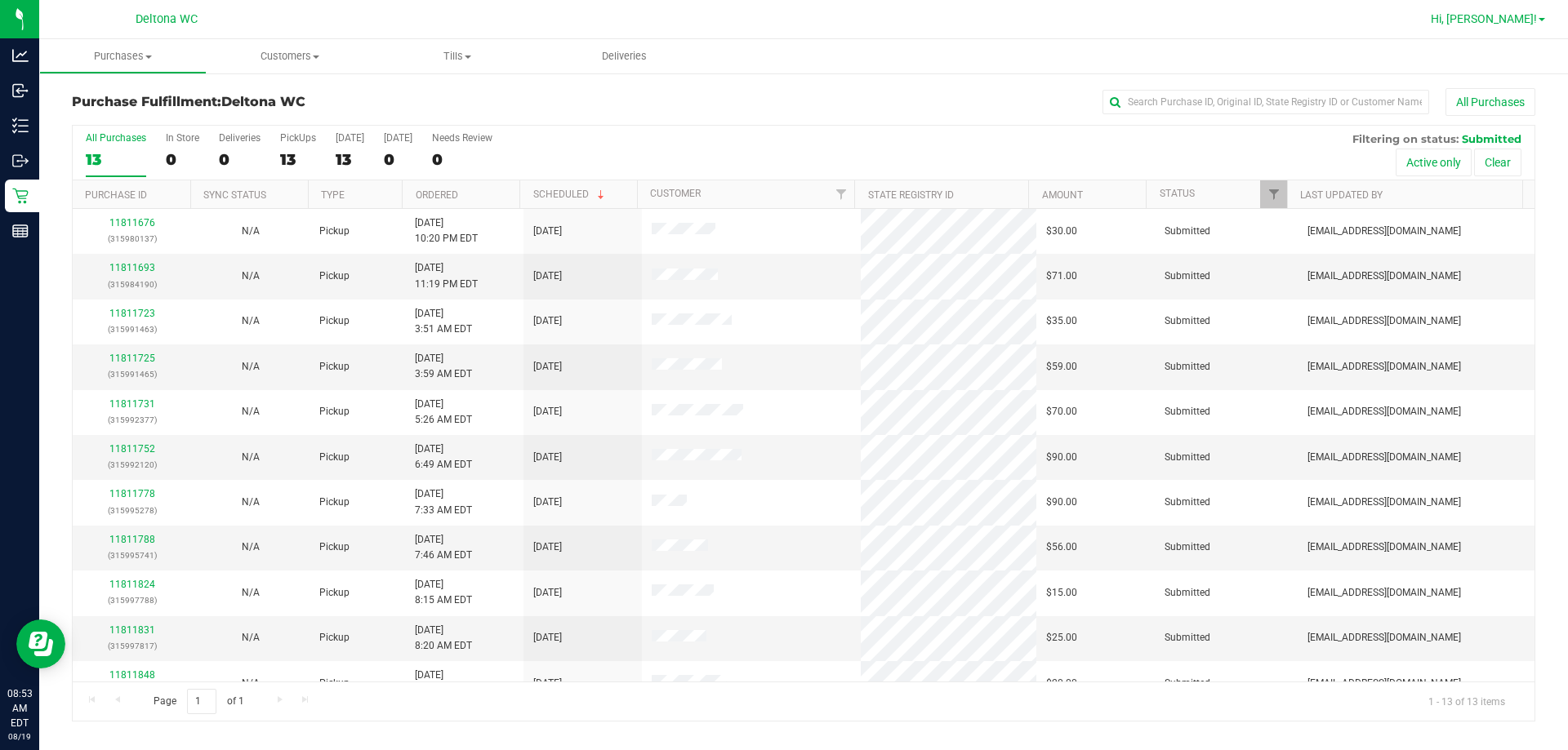
click at [782, 21] on span "Hi, [PERSON_NAME]!" at bounding box center [1484, 18] width 106 height 13
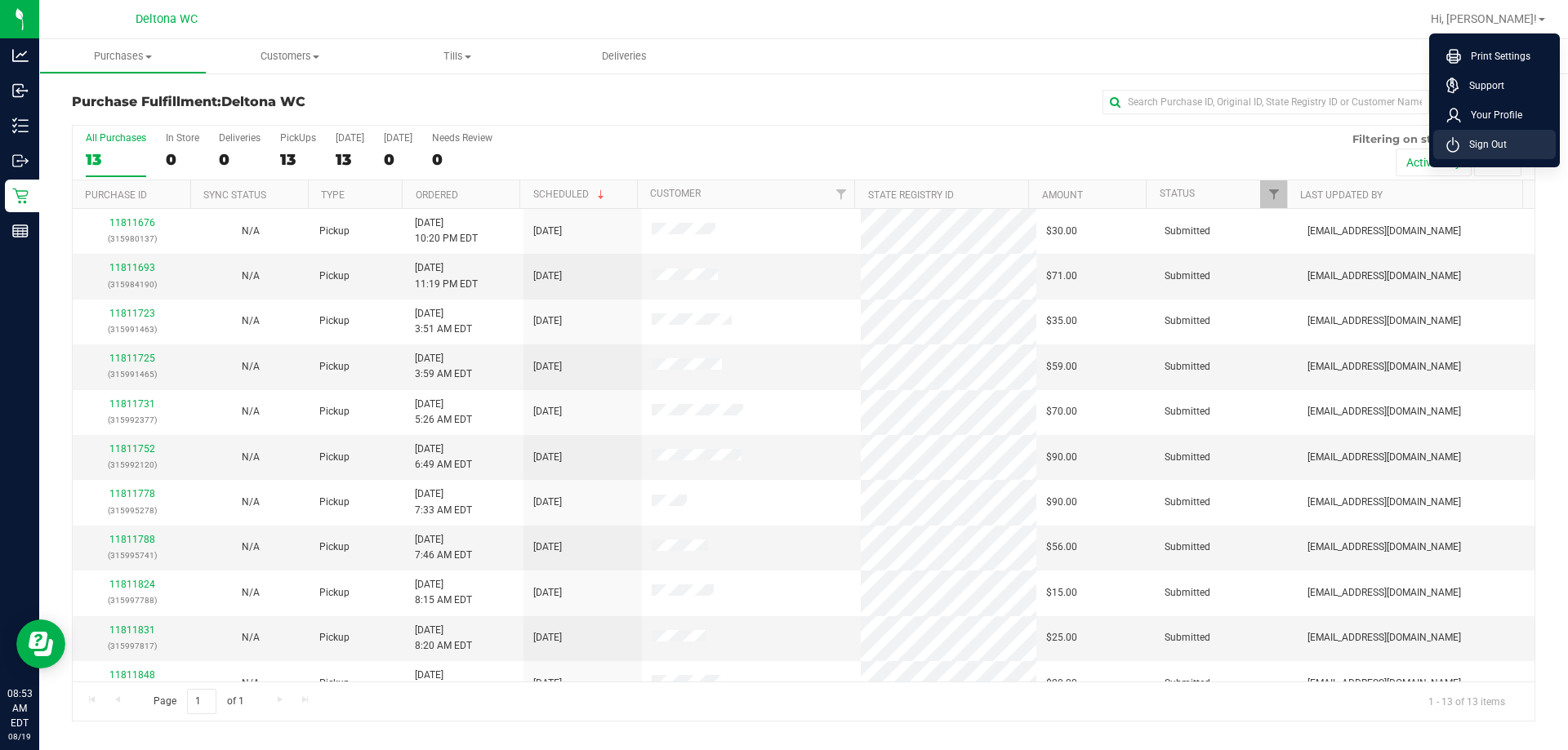
click at [782, 142] on span "Sign Out" at bounding box center [1483, 145] width 47 height 17
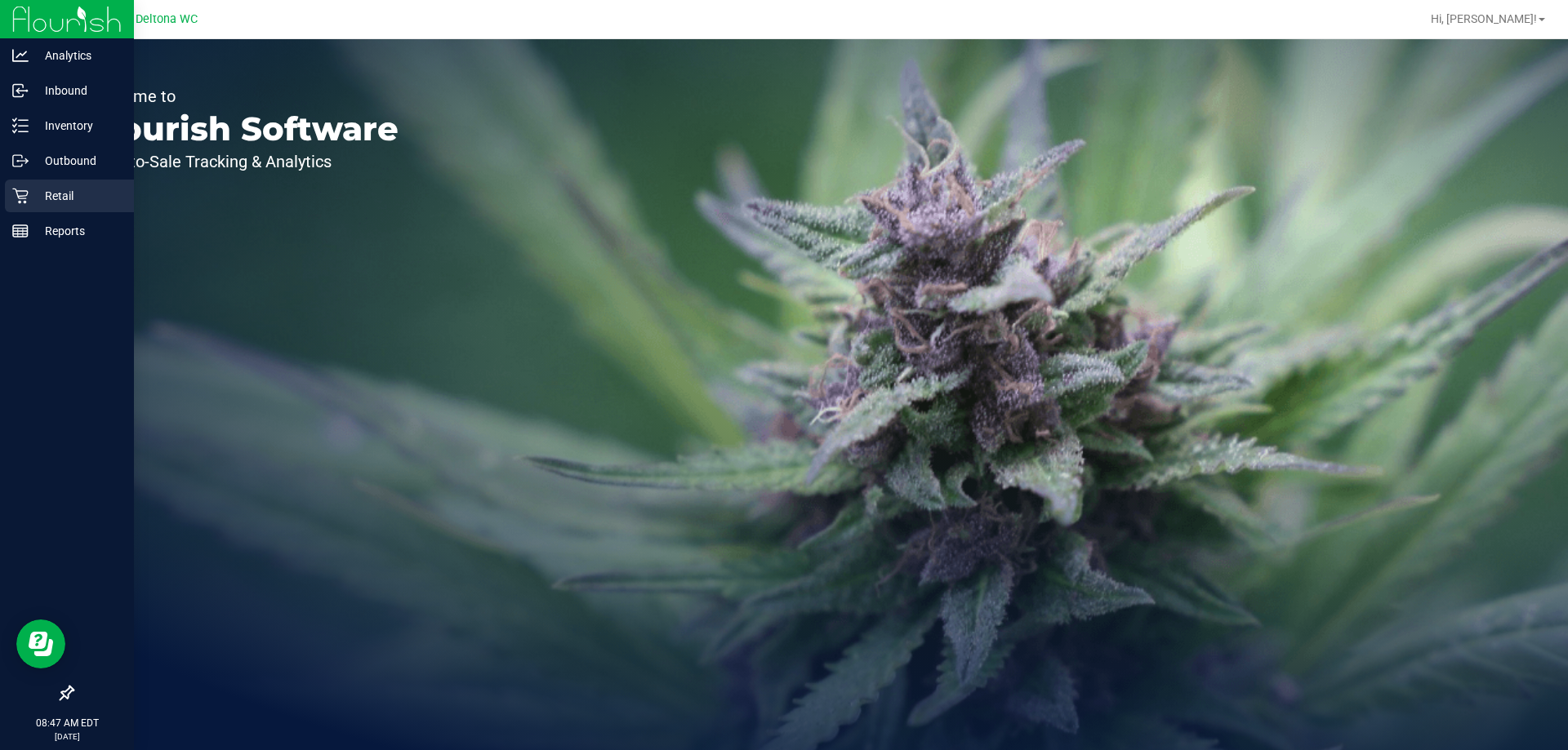
click at [32, 198] on p "Retail" at bounding box center [78, 196] width 98 height 19
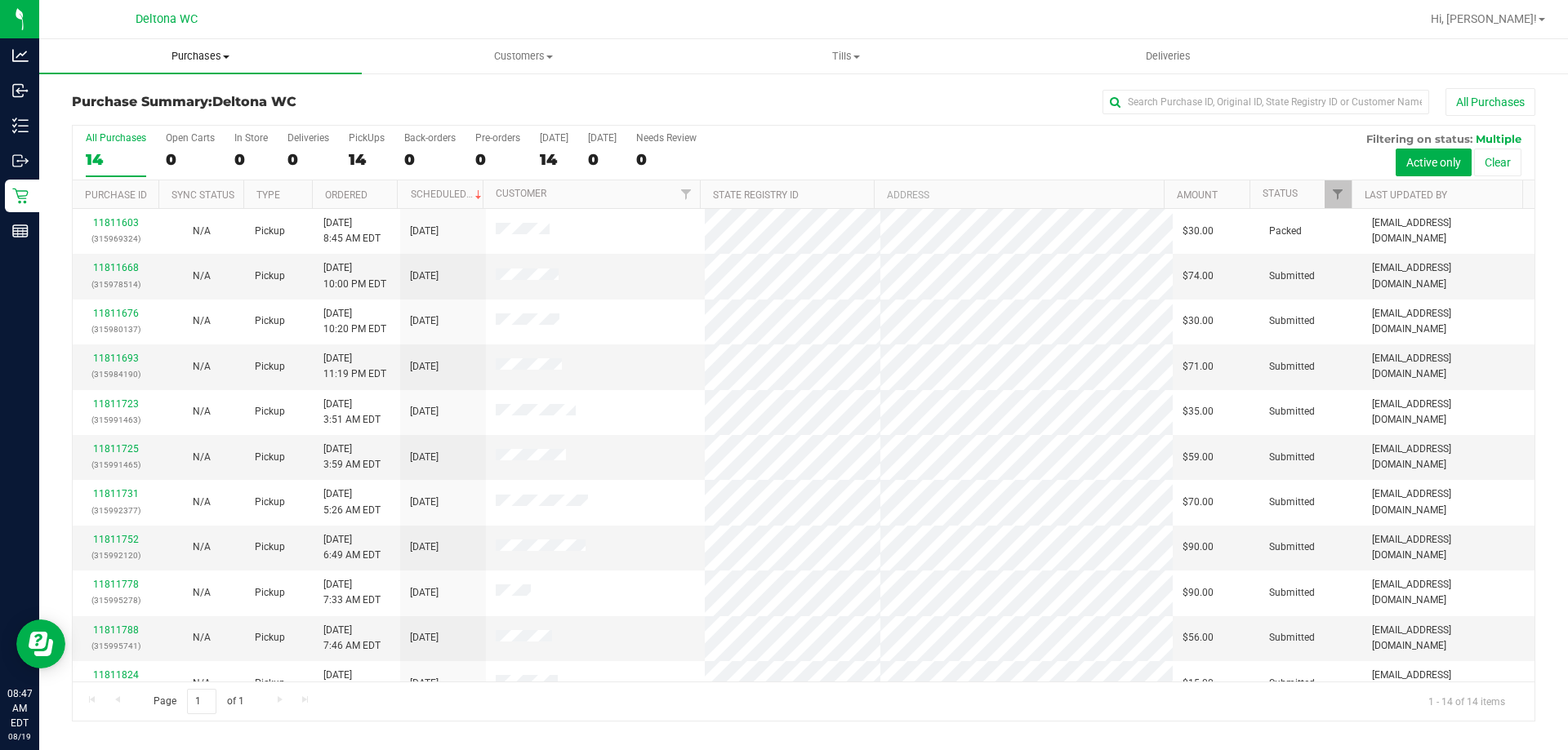
click at [213, 64] on uib-tab-heading "Purchases Summary of purchases Fulfillment All purchases" at bounding box center [200, 55] width 323 height 34
click at [188, 99] on span "Summary of purchases" at bounding box center [122, 98] width 167 height 14
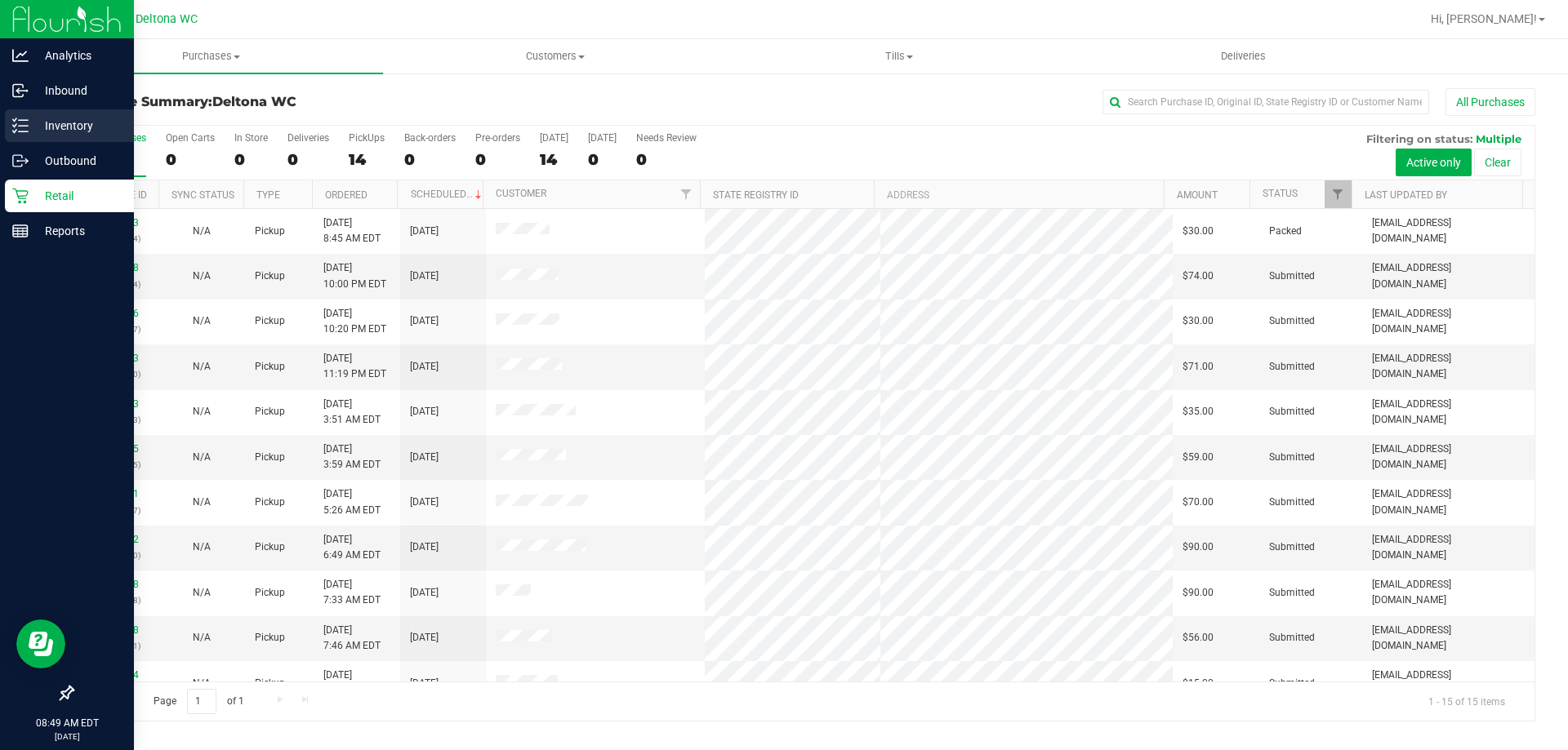
click at [23, 123] on icon at bounding box center [20, 125] width 17 height 17
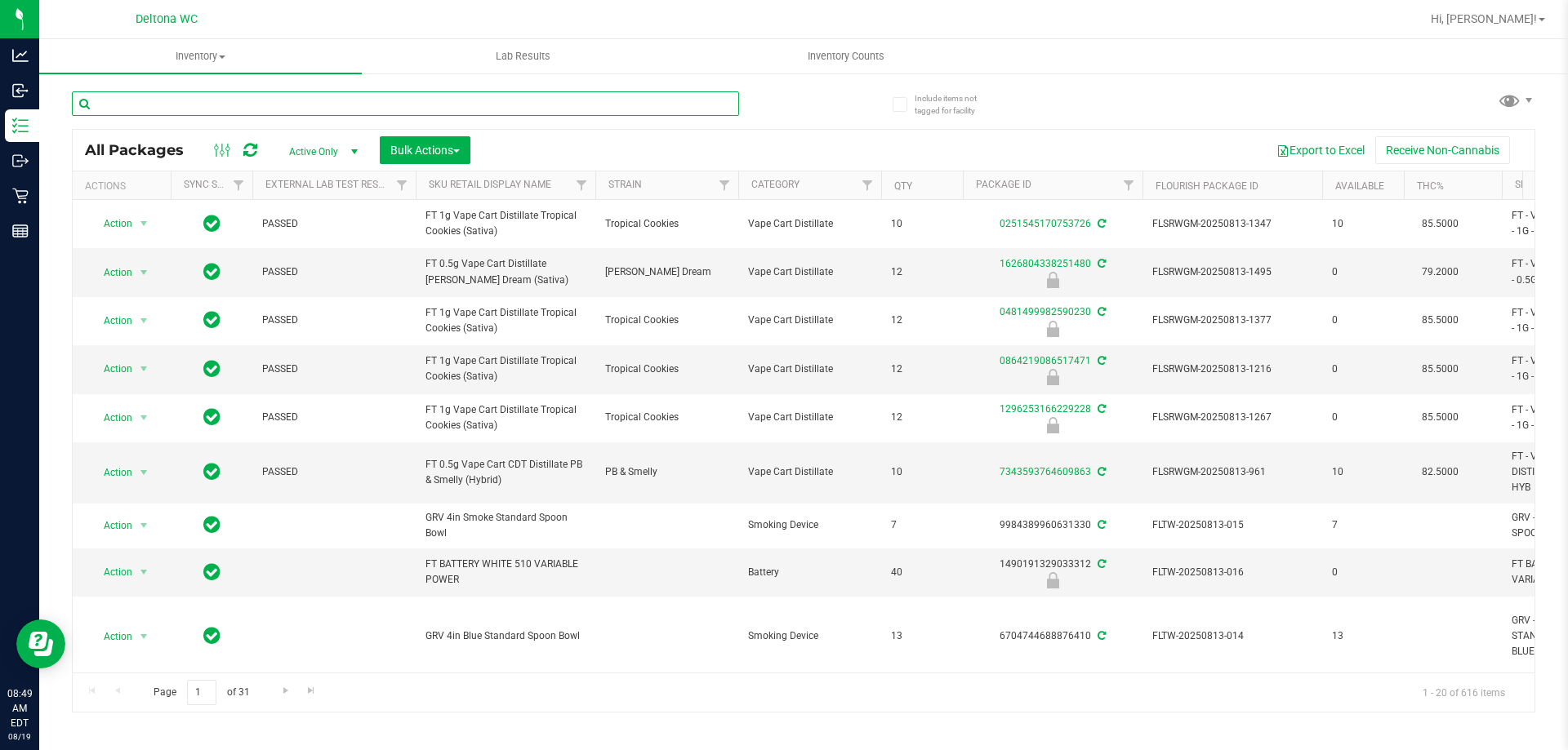
click at [461, 102] on input "text" at bounding box center [405, 103] width 667 height 25
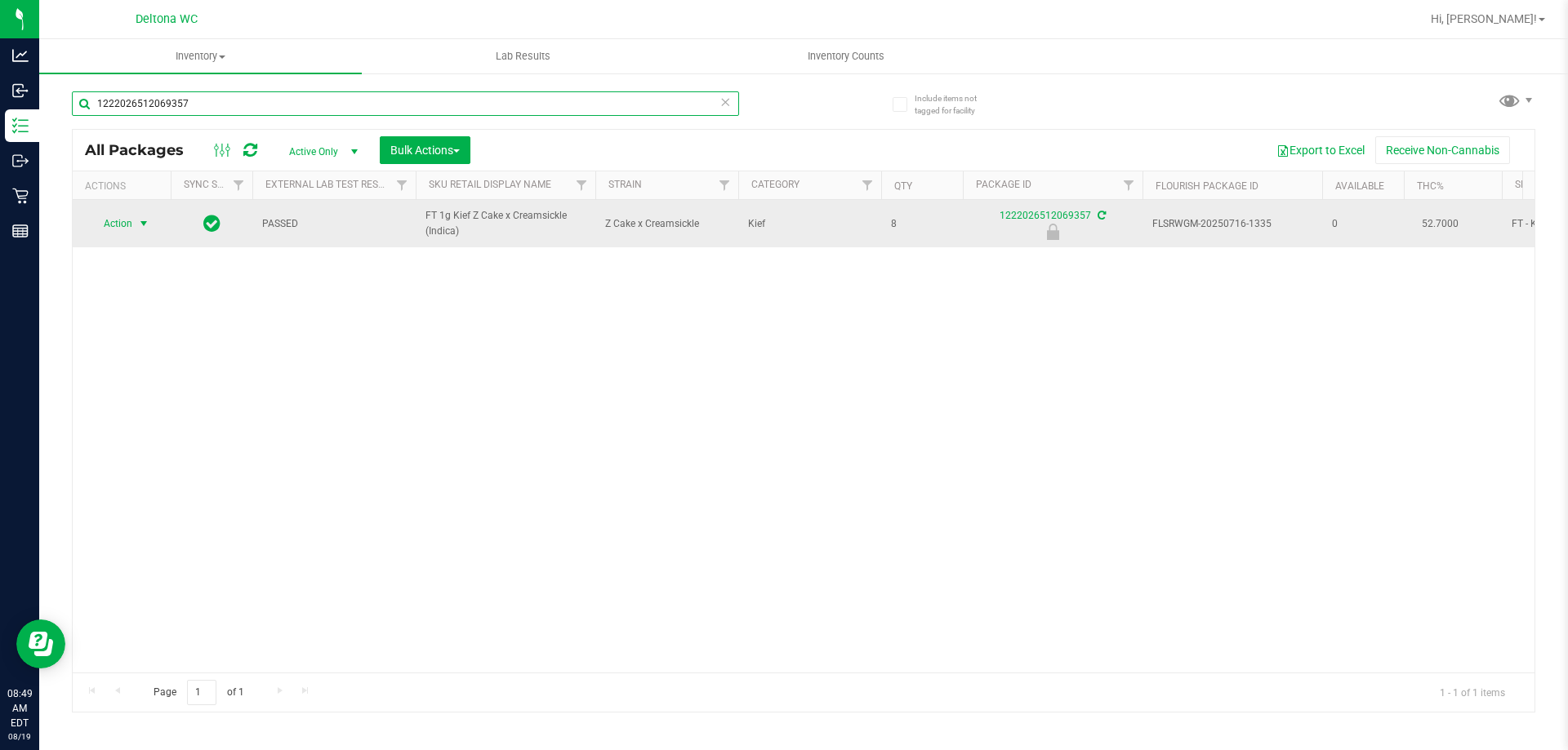
type input "1222026512069357"
click at [110, 228] on span "Action" at bounding box center [111, 223] width 44 height 23
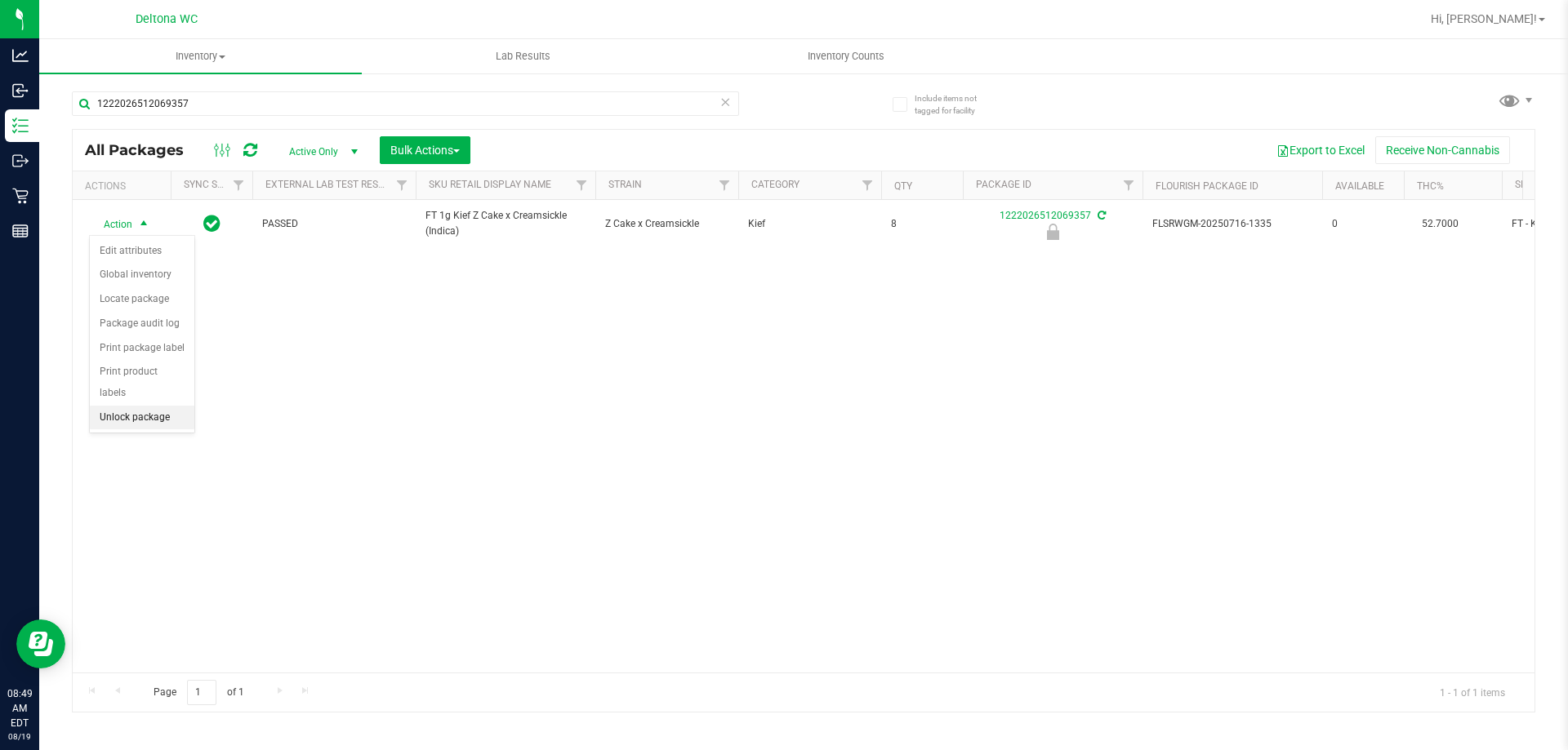
click at [128, 406] on li "Unlock package" at bounding box center [141, 418] width 104 height 25
